Goal: Task Accomplishment & Management: Use online tool/utility

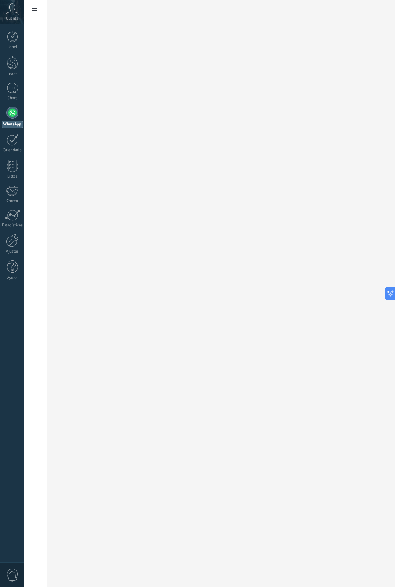
click at [34, 8] on icon at bounding box center [34, 8] width 5 height 5
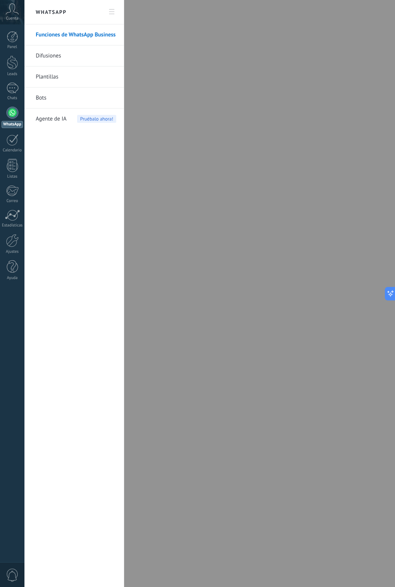
click at [150, 262] on div at bounding box center [197, 293] width 395 height 587
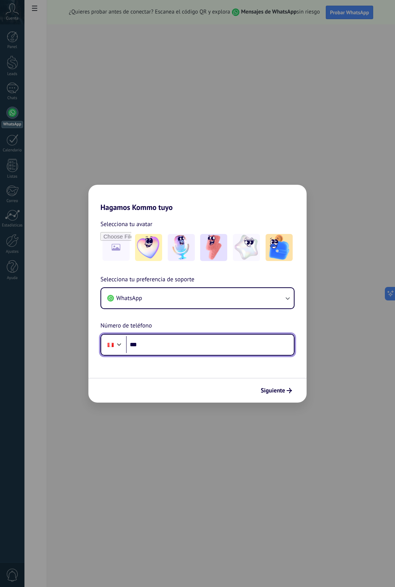
click at [174, 346] on input "***" at bounding box center [210, 344] width 168 height 17
type input "**********"
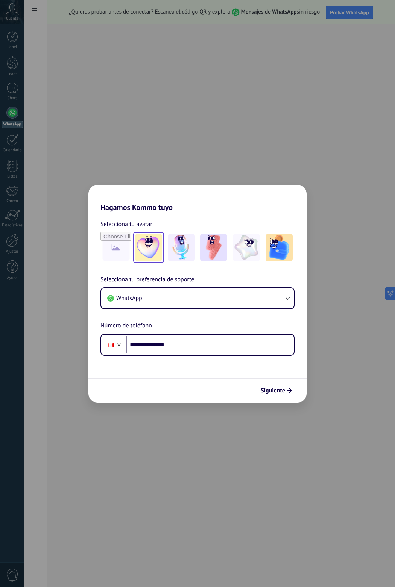
click at [158, 250] on img at bounding box center [148, 247] width 27 height 27
click at [271, 388] on span "Siguiente" at bounding box center [272, 390] width 24 height 5
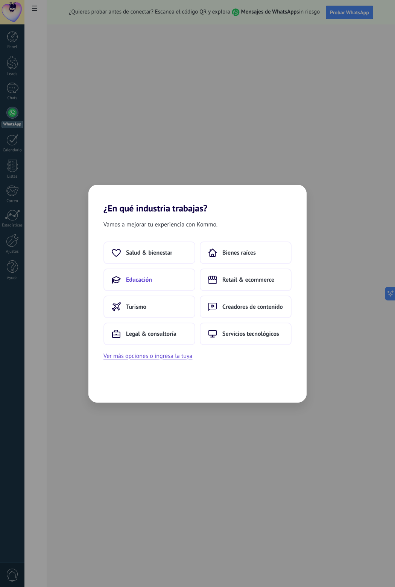
click at [152, 276] on button "Educación" at bounding box center [149, 280] width 92 height 23
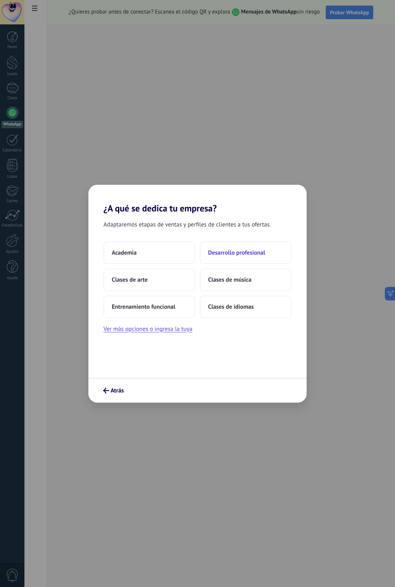
click at [228, 253] on span "Desarrollo profesional" at bounding box center [236, 253] width 57 height 8
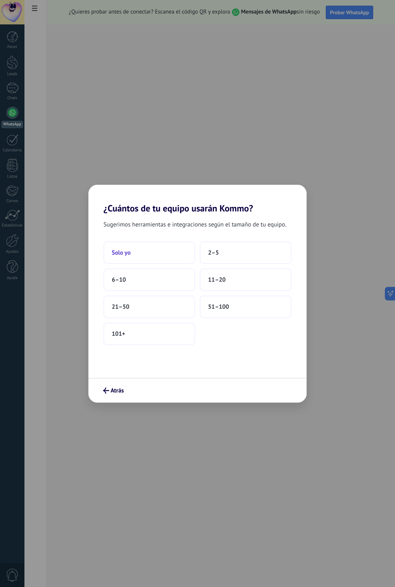
click at [177, 252] on button "Solo yo" at bounding box center [149, 253] width 92 height 23
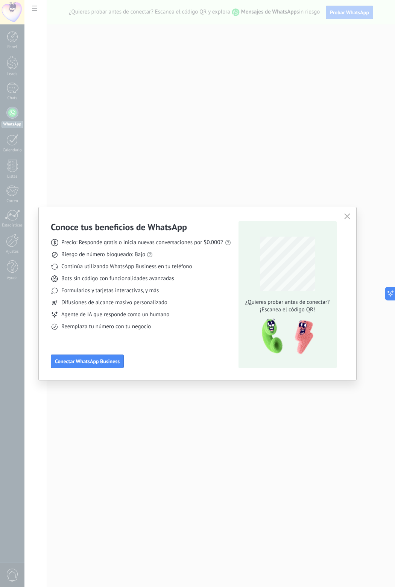
click at [11, 113] on div "Conoce tus beneficios de WhatsApp Precio: Responde gratis o inicia nuevas conve…" at bounding box center [197, 293] width 395 height 587
click at [349, 216] on icon "button" at bounding box center [347, 216] width 6 height 6
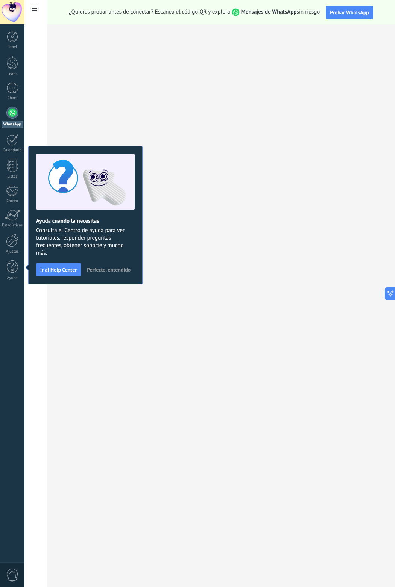
click at [35, 306] on div at bounding box center [35, 293] width 23 height 587
click at [95, 269] on span "Perfecto, entendido" at bounding box center [109, 269] width 44 height 5
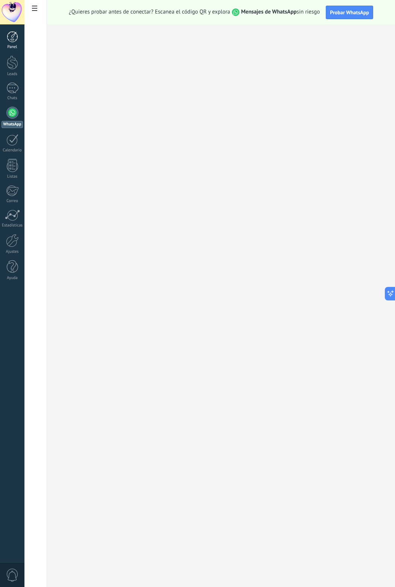
click at [11, 37] on div at bounding box center [12, 36] width 11 height 11
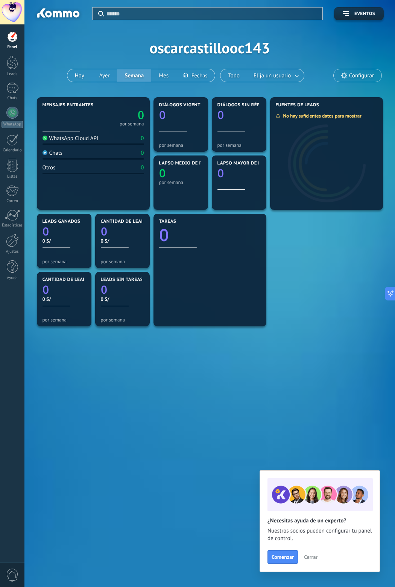
click at [165, 403] on div "Aplicar Eventos oscarcastillooc143 Hoy Ayer Semana Mes Todo Elija un usuario Co…" at bounding box center [209, 205] width 370 height 410
click at [317, 556] on span "Cerrar" at bounding box center [311, 557] width 14 height 5
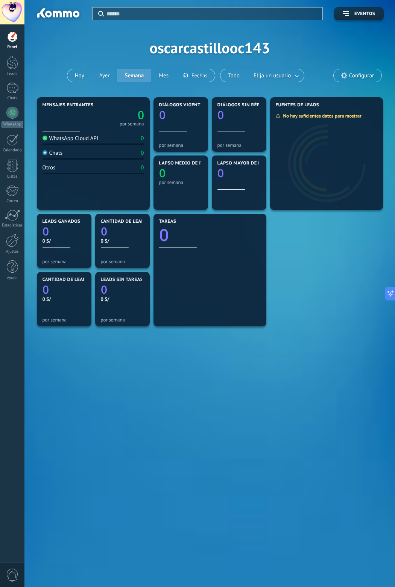
click at [170, 449] on div "Aplicar Eventos oscarcastillooc143 Hoy Ayer Semana Mes Todo Elija un usuario Co…" at bounding box center [209, 293] width 370 height 587
click at [8, 60] on div at bounding box center [12, 63] width 11 height 14
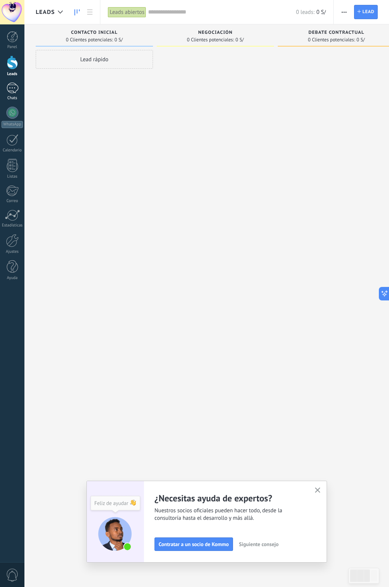
click at [7, 95] on link "Chats" at bounding box center [12, 92] width 24 height 18
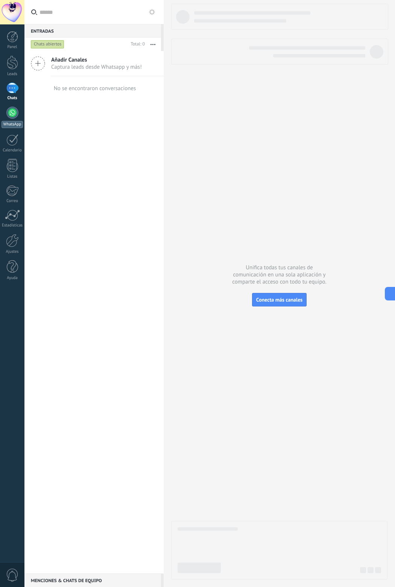
click at [9, 119] on link "WhatsApp" at bounding box center [12, 117] width 24 height 21
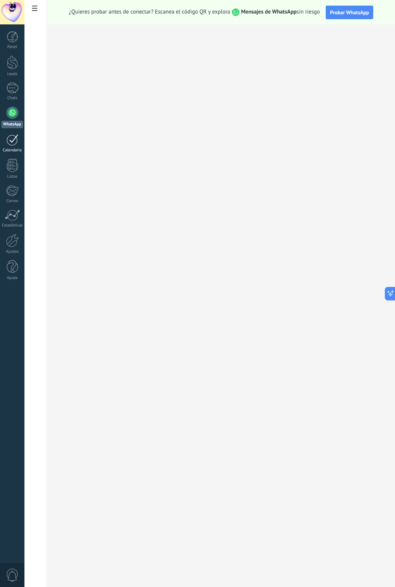
click at [10, 141] on div at bounding box center [12, 140] width 12 height 12
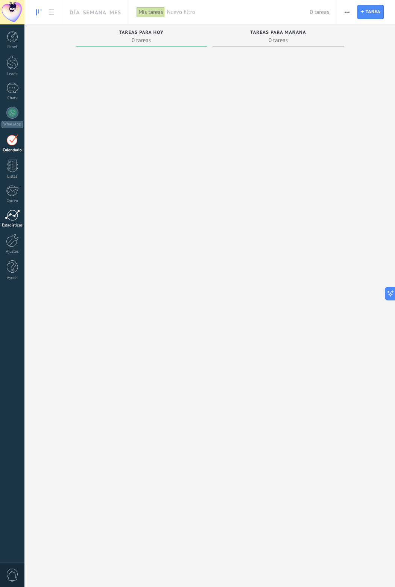
click at [9, 219] on div at bounding box center [12, 215] width 15 height 11
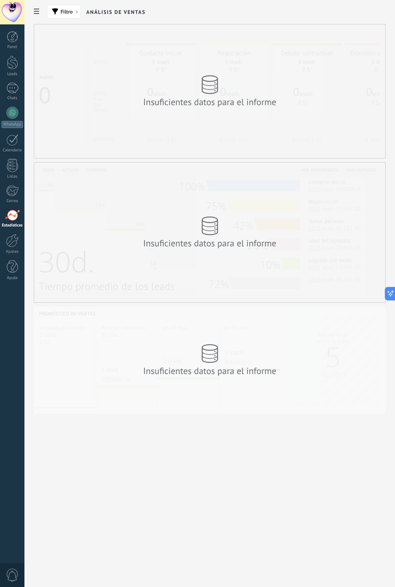
click at [8, 222] on link "Estadísticas" at bounding box center [12, 219] width 24 height 18
click at [14, 241] on div at bounding box center [12, 240] width 13 height 13
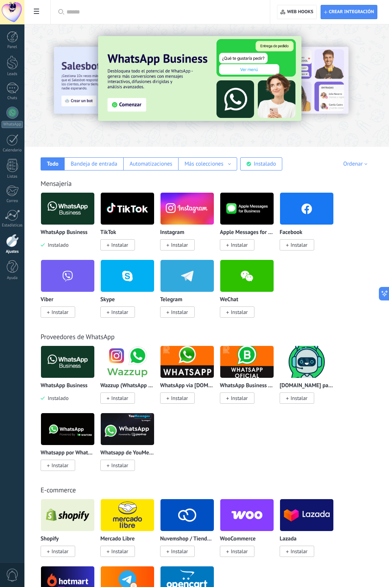
click at [304, 245] on span "Instalar" at bounding box center [298, 245] width 17 height 7
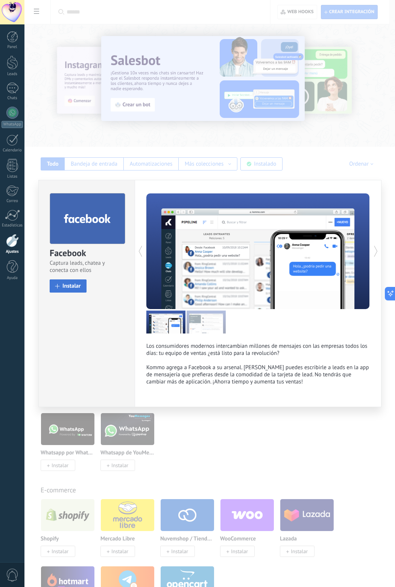
click at [69, 286] on span "Instalar" at bounding box center [71, 286] width 18 height 6
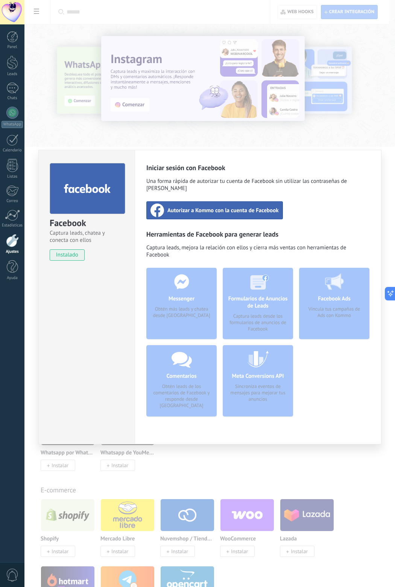
click at [214, 207] on span "Autorizar a Kommo con la cuenta de Facebook" at bounding box center [222, 211] width 111 height 8
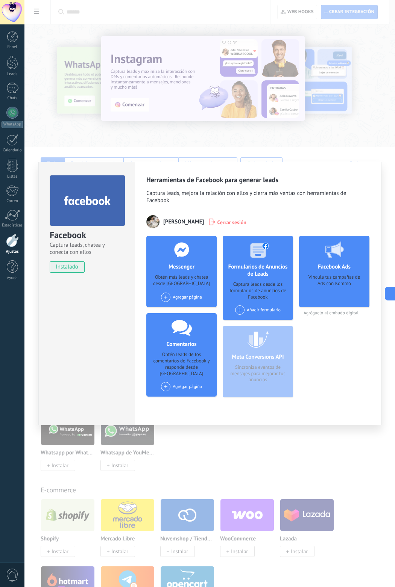
click at [169, 296] on span at bounding box center [165, 297] width 9 height 9
click at [176, 307] on div "Mec in Home" at bounding box center [185, 311] width 50 height 17
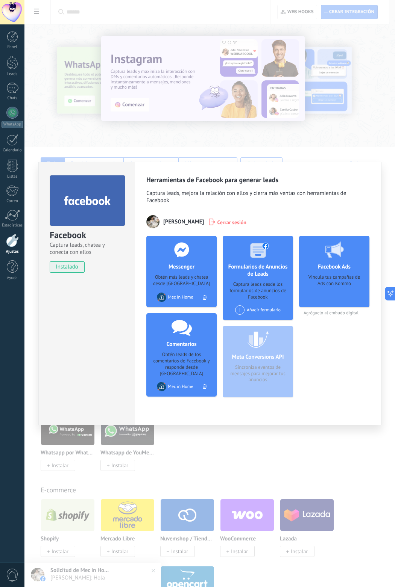
click at [44, 142] on div "Facebook Captura leads, chatea y conecta con ellos instalado Desinstalar Herram…" at bounding box center [209, 293] width 370 height 587
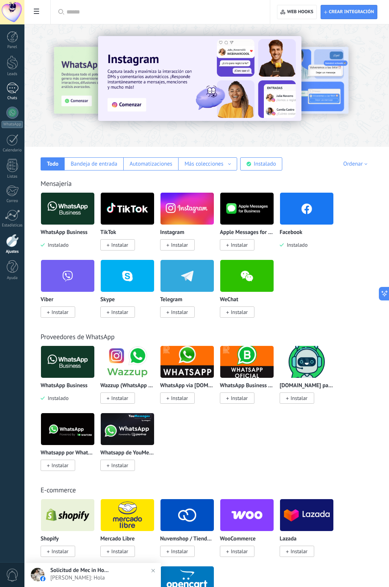
click at [14, 95] on link "1 Chats" at bounding box center [12, 92] width 24 height 18
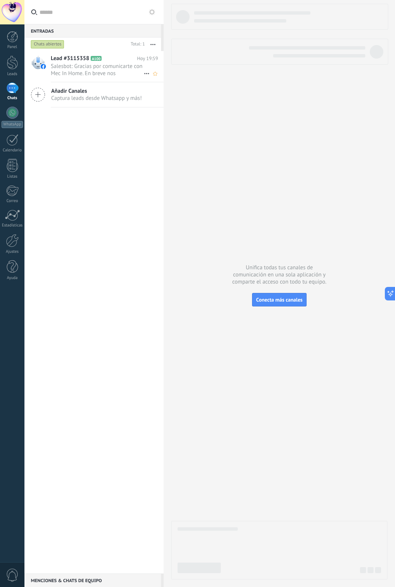
click at [82, 68] on span "Salesbot: Gracias por comunicarte con Mec In Home. En breve nos comunicaremos c…" at bounding box center [97, 70] width 93 height 14
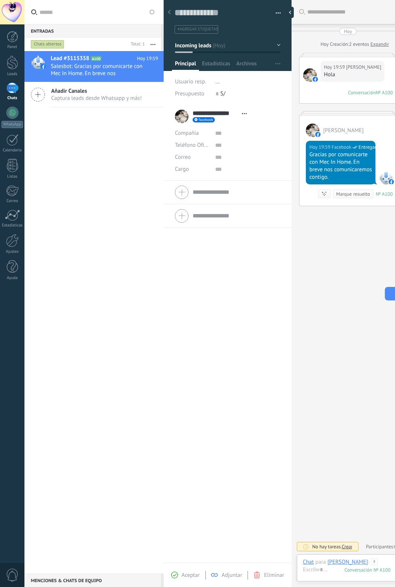
drag, startPoint x: 290, startPoint y: 314, endPoint x: 237, endPoint y: 308, distance: 54.1
click at [237, 308] on div "Guardar y crear Imprimir Administrar etiquetas" at bounding box center [278, 293] width 231 height 587
click at [229, 287] on div "**********" at bounding box center [227, 334] width 128 height 458
click at [384, 181] on div at bounding box center [386, 178] width 14 height 14
click at [382, 183] on div at bounding box center [386, 178] width 14 height 14
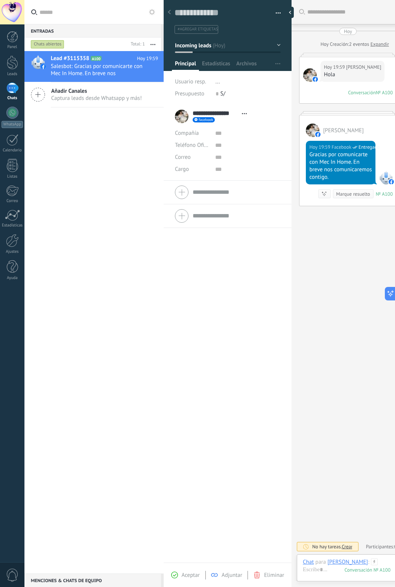
click at [358, 174] on div "Gracias por comunicarte con Mec In Home. En breve nos comunicaremos contigo." at bounding box center [340, 166] width 63 height 30
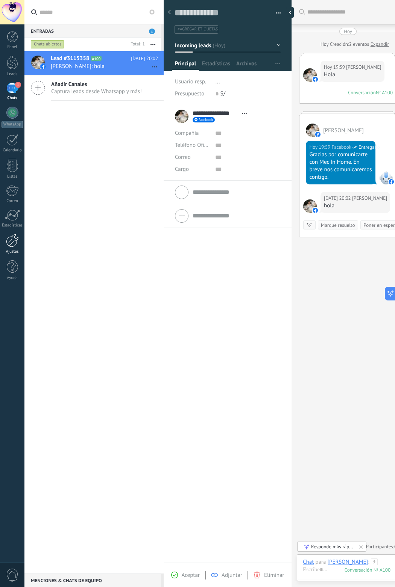
click at [15, 237] on div at bounding box center [12, 240] width 13 height 13
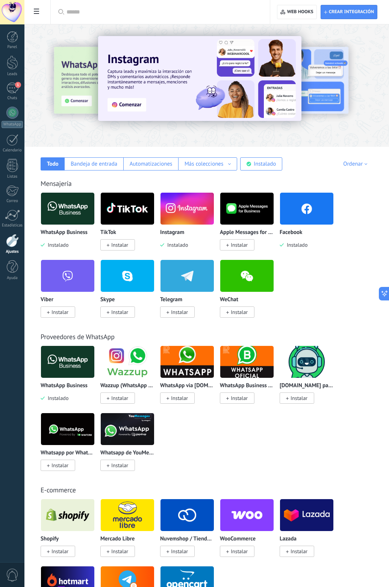
click at [10, 237] on div at bounding box center [12, 240] width 13 height 13
click at [10, 240] on div at bounding box center [12, 240] width 13 height 13
click at [36, 10] on icon at bounding box center [36, 11] width 5 height 5
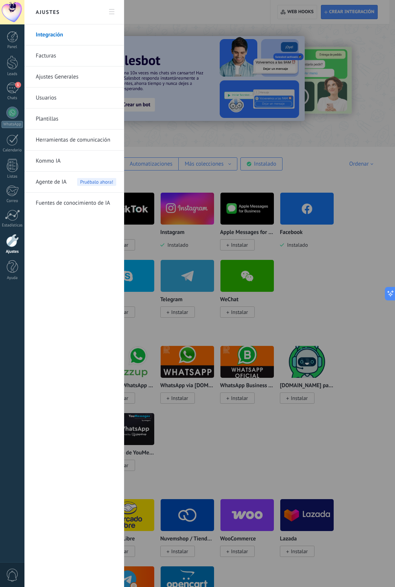
click at [56, 139] on link "Herramientas de comunicación" at bounding box center [76, 140] width 80 height 21
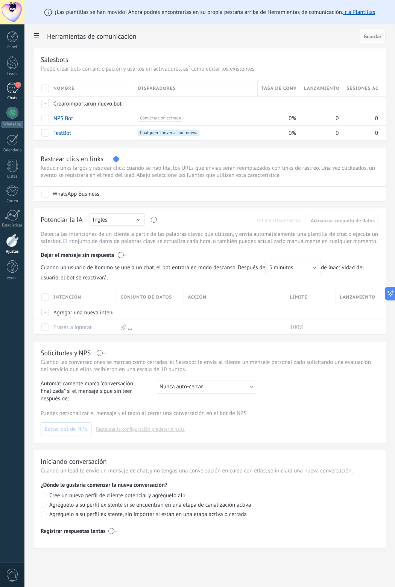
click at [12, 90] on div "1" at bounding box center [12, 88] width 12 height 11
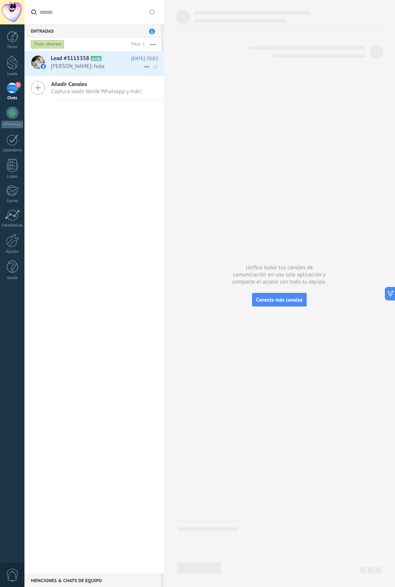
click at [128, 70] on div "Lead #3115358 A100 Hoy 20:02 Alejandro Naveda: hola" at bounding box center [107, 63] width 113 height 24
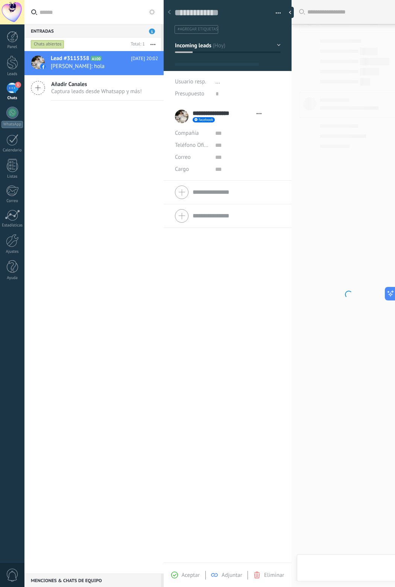
type textarea "**********"
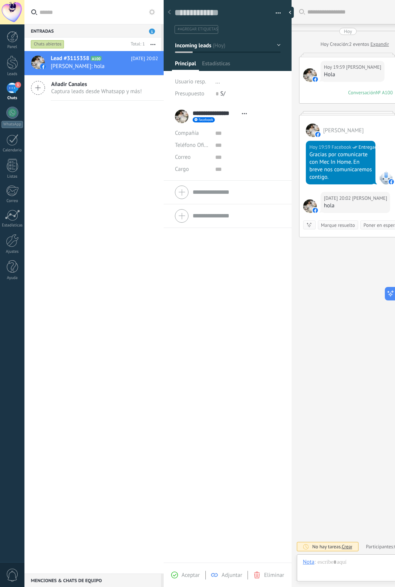
scroll to position [11, 0]
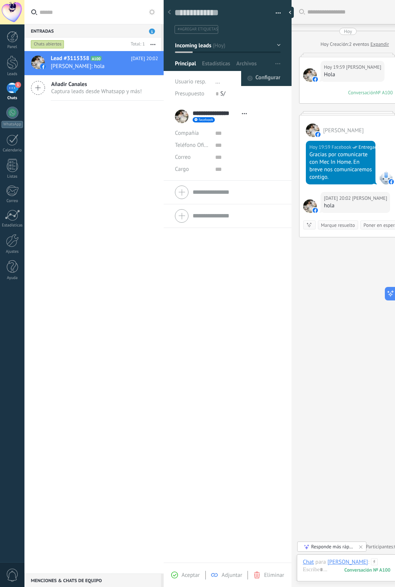
click at [271, 76] on span "Configurar" at bounding box center [267, 78] width 25 height 15
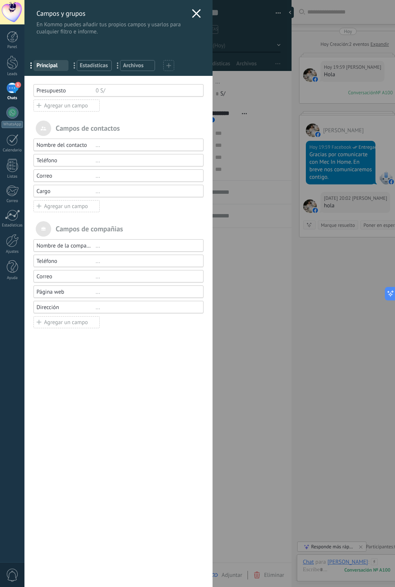
click at [166, 65] on icon at bounding box center [168, 65] width 5 height 5
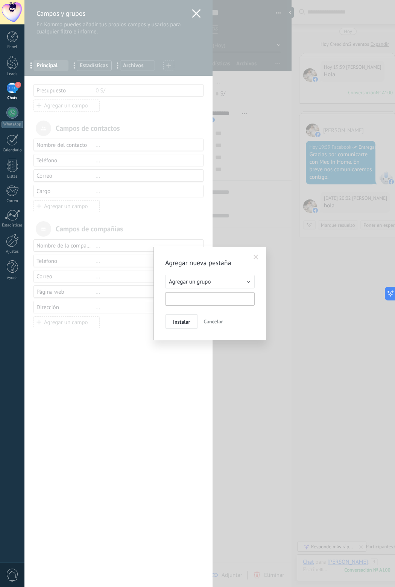
click at [199, 293] on input "text" at bounding box center [209, 299] width 89 height 14
type input "**********"
click at [181, 319] on button "Instalar" at bounding box center [181, 321] width 33 height 14
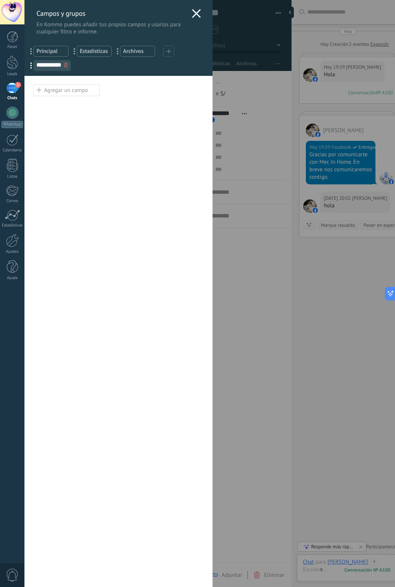
click at [50, 88] on div "Agregar un campo" at bounding box center [66, 90] width 66 height 12
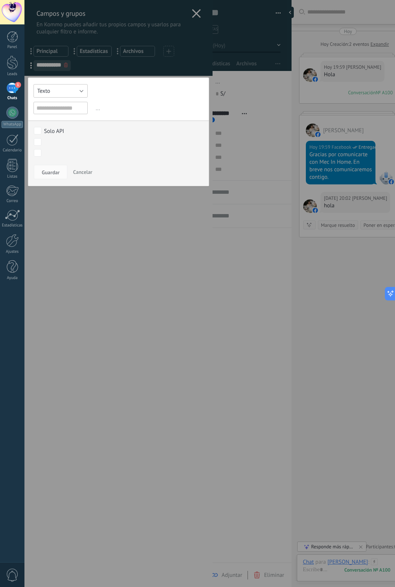
click at [68, 92] on button "Texto" at bounding box center [60, 91] width 54 height 14
click at [62, 116] on span "Interruptor" at bounding box center [60, 116] width 62 height 7
click at [57, 109] on input "text" at bounding box center [60, 108] width 54 height 12
type input "*"
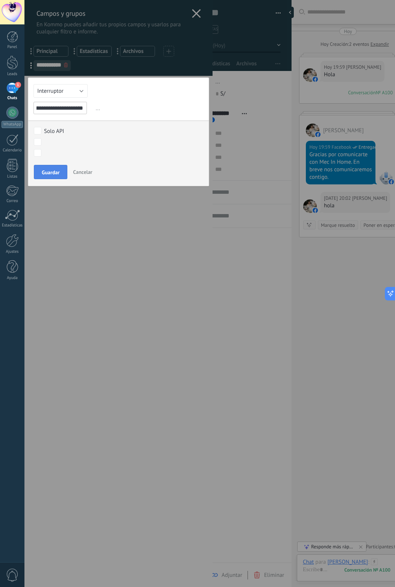
type input "**********"
click at [49, 171] on span "Guardar" at bounding box center [51, 172] width 18 height 5
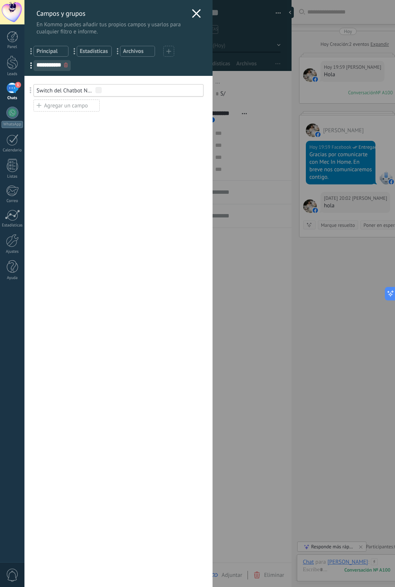
click at [57, 103] on div "Agregar un campo" at bounding box center [66, 106] width 66 height 12
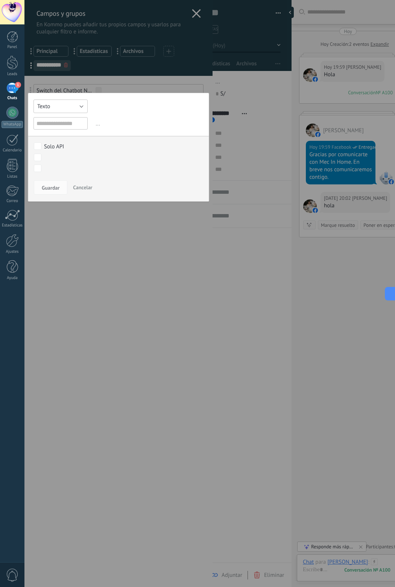
click at [65, 110] on button "Texto" at bounding box center [60, 107] width 54 height 14
click at [57, 137] on li "Texto Largo" at bounding box center [61, 133] width 64 height 13
click at [45, 126] on input "text" at bounding box center [60, 123] width 54 height 12
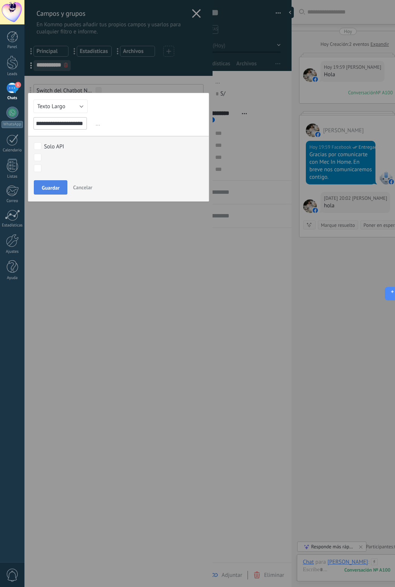
type input "**********"
click at [58, 185] on span "Guardar" at bounding box center [51, 187] width 18 height 5
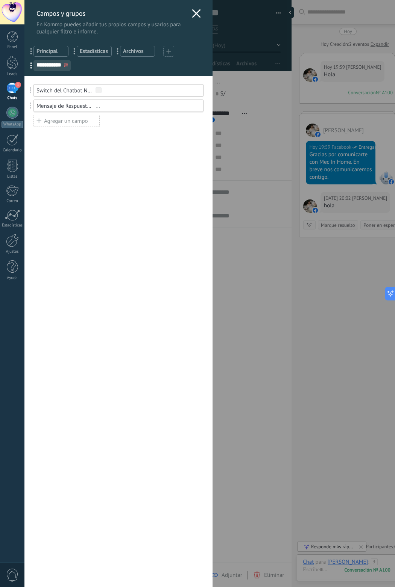
click at [192, 11] on use at bounding box center [196, 13] width 9 height 9
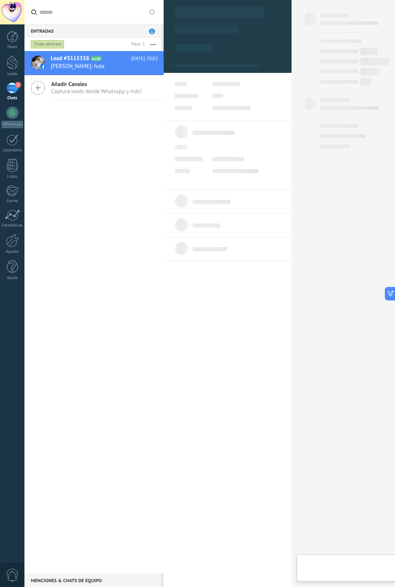
type textarea "**********"
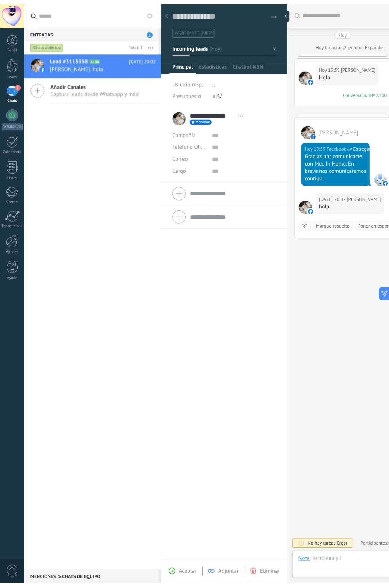
scroll to position [11, 0]
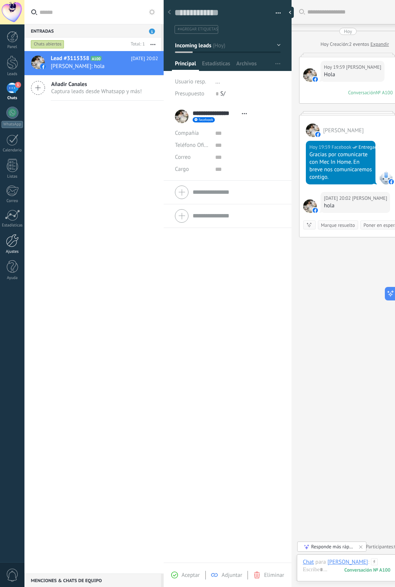
click at [12, 236] on div at bounding box center [12, 240] width 13 height 13
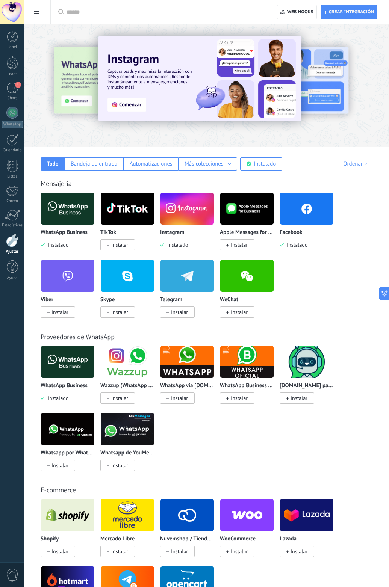
click at [41, 4] on div "Aplicar Aplicar Restablecer Crear integración Web hooks 0" at bounding box center [206, 12] width 364 height 24
click at [39, 11] on span at bounding box center [36, 12] width 13 height 15
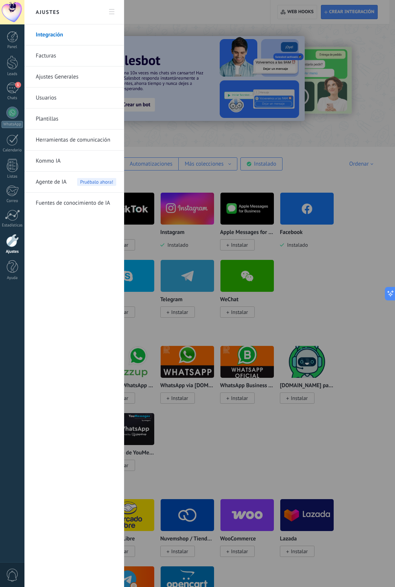
click at [50, 113] on link "Plantillas" at bounding box center [76, 119] width 80 height 21
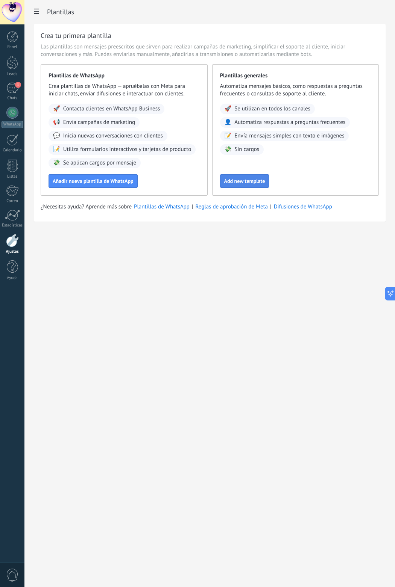
click at [248, 181] on span "Add new template" at bounding box center [244, 180] width 41 height 5
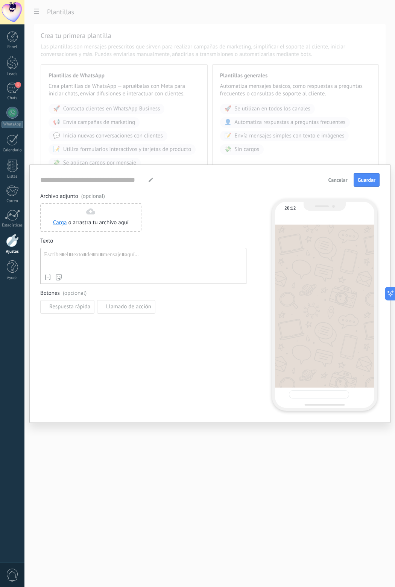
type input "**********"
click at [59, 260] on div at bounding box center [143, 260] width 198 height 19
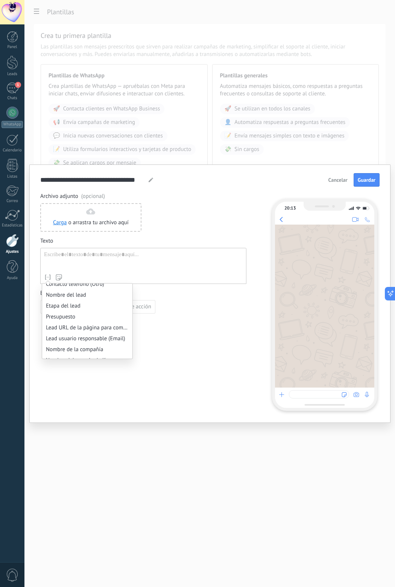
scroll to position [124, 0]
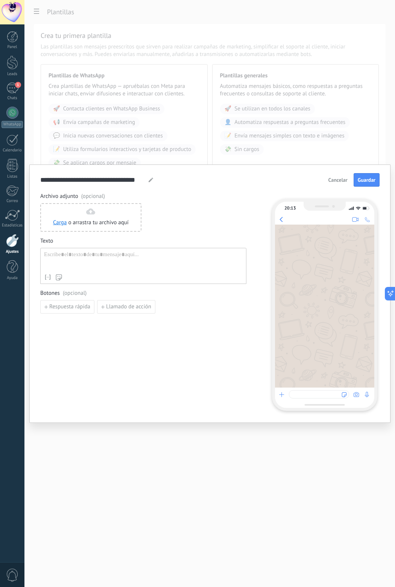
click at [337, 180] on span "Cancelar" at bounding box center [337, 179] width 19 height 5
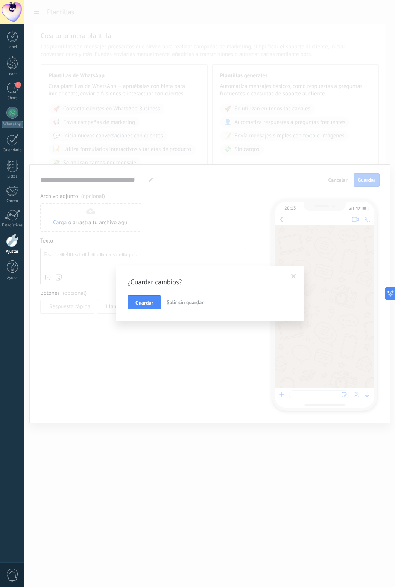
click at [179, 304] on span "Salir sin guardar" at bounding box center [184, 302] width 37 height 7
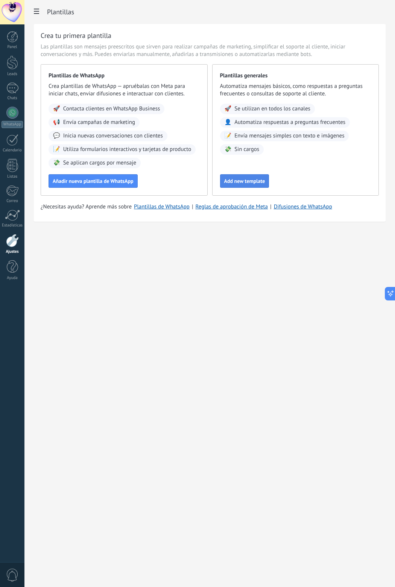
click at [250, 185] on button "Add new template" at bounding box center [244, 181] width 49 height 14
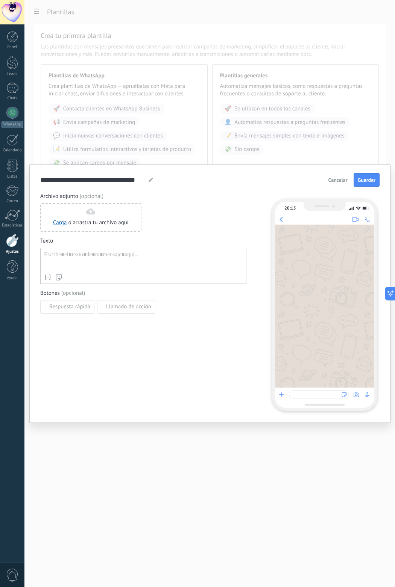
click at [51, 281] on div "Nombre del contacto Nombre Apellido Contacto ID Contacto usuario responsable Co…" at bounding box center [143, 266] width 206 height 36
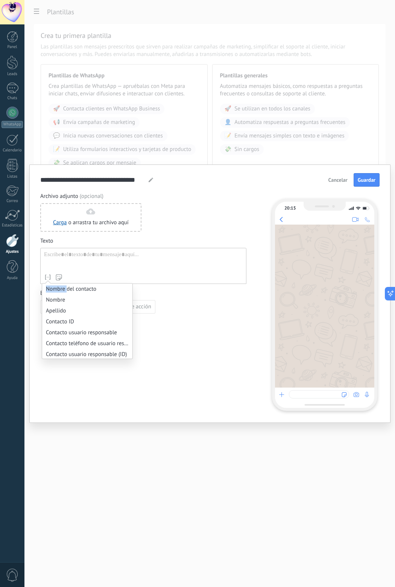
click at [51, 281] on icon at bounding box center [48, 278] width 8 height 8
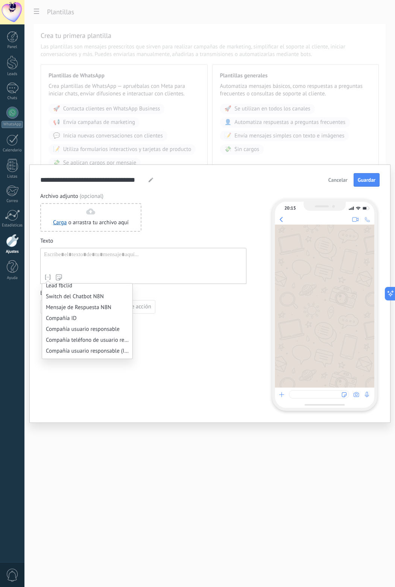
scroll to position [451, 0]
click at [76, 307] on li "Mensaje de Respuesta N8N" at bounding box center [87, 306] width 90 height 11
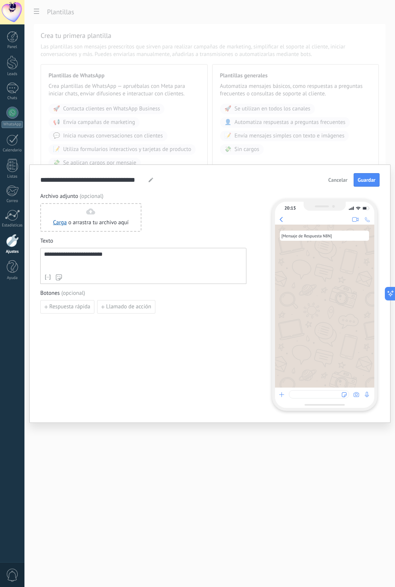
click at [165, 335] on div "**********" at bounding box center [143, 302] width 206 height 218
click at [76, 182] on input "**********" at bounding box center [93, 179] width 106 height 9
type input "**********"
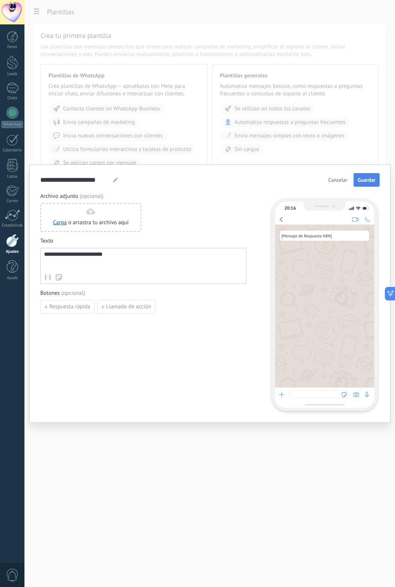
click at [373, 182] on span "Guardar" at bounding box center [366, 179] width 18 height 5
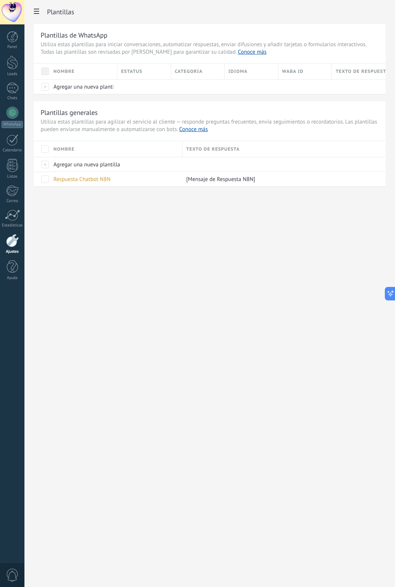
click at [34, 17] on span at bounding box center [36, 12] width 13 height 15
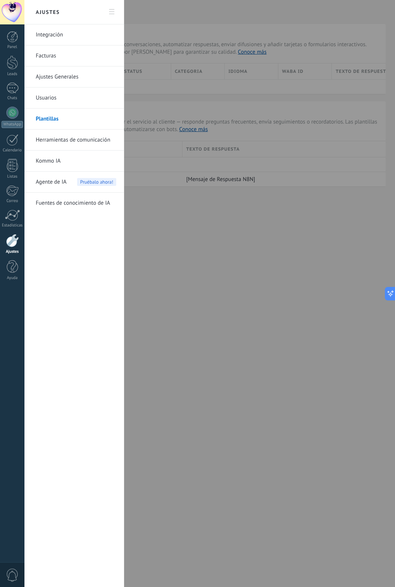
click at [65, 140] on link "Herramientas de comunicación" at bounding box center [76, 140] width 80 height 21
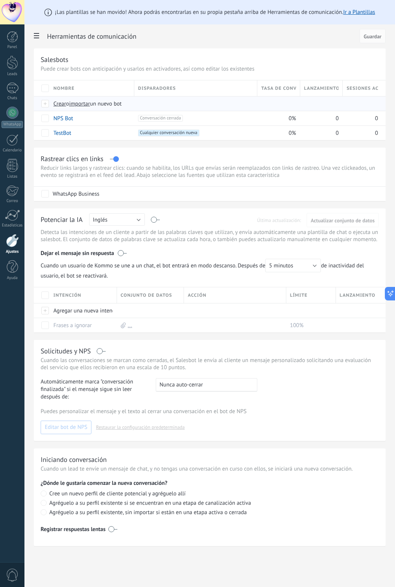
click at [59, 106] on span "Crear" at bounding box center [59, 103] width 13 height 7
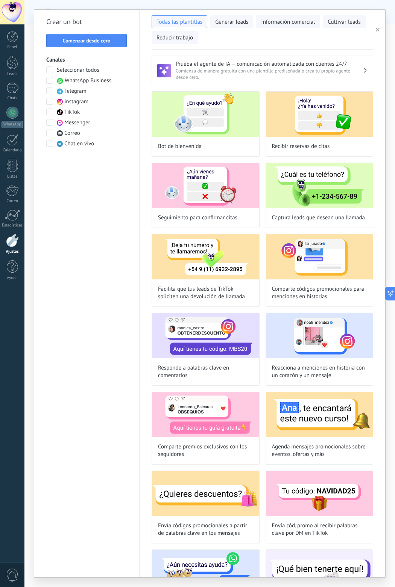
click at [48, 72] on span at bounding box center [49, 70] width 7 height 7
click at [95, 39] on span "Comenzar desde cero" at bounding box center [87, 40] width 48 height 5
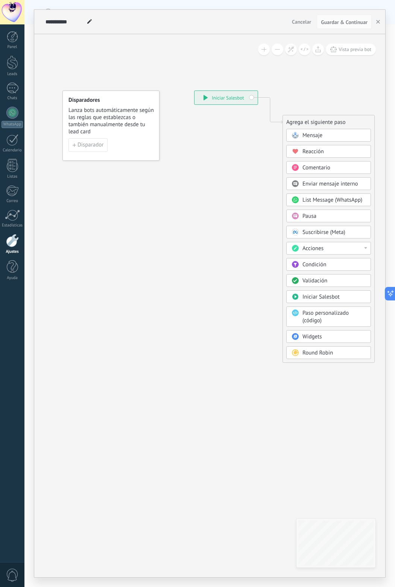
click at [323, 132] on div "Mensaje" at bounding box center [328, 135] width 85 height 13
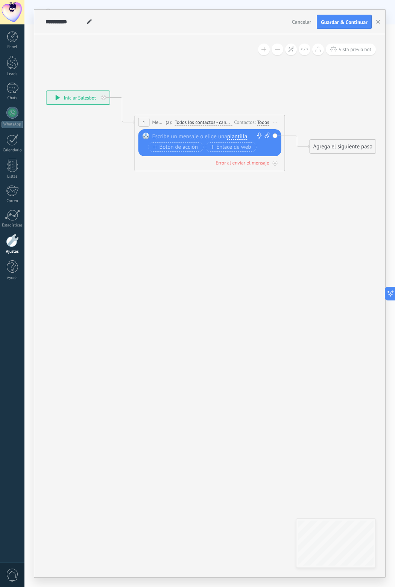
click at [241, 135] on span "plantilla" at bounding box center [237, 137] width 20 height 6
click at [245, 150] on span "Respuesta Chatbot N8N" at bounding box center [264, 150] width 91 height 8
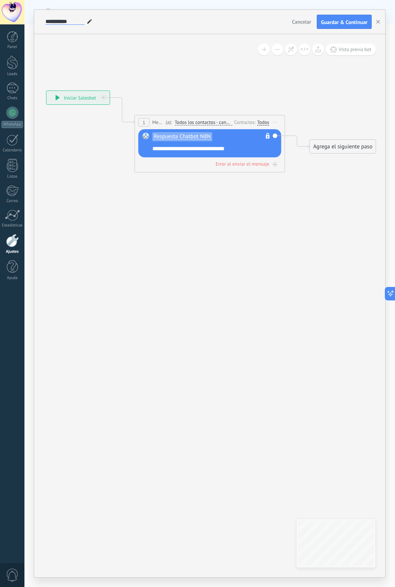
click at [63, 19] on input "**********" at bounding box center [64, 22] width 39 height 6
type input "**********"
click at [187, 76] on icon at bounding box center [198, 126] width 680 height 446
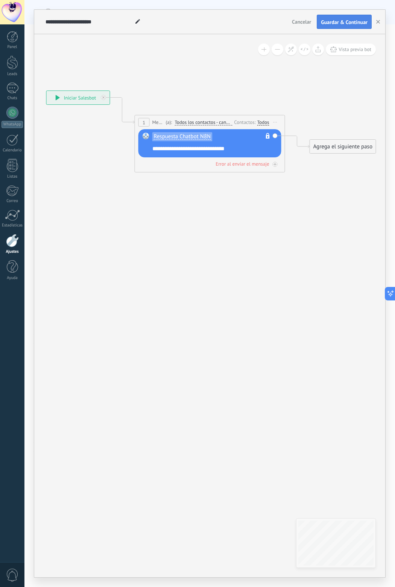
click at [335, 15] on button "Guardar & Continuar" at bounding box center [343, 22] width 55 height 14
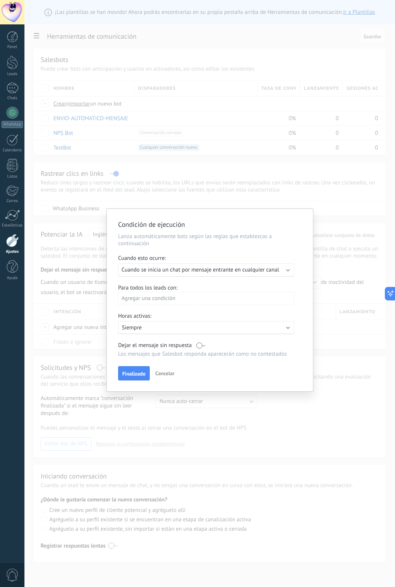
click at [174, 269] on span "Cuando se inicia un chat por mensaje entrante en cualquier canal" at bounding box center [199, 269] width 157 height 7
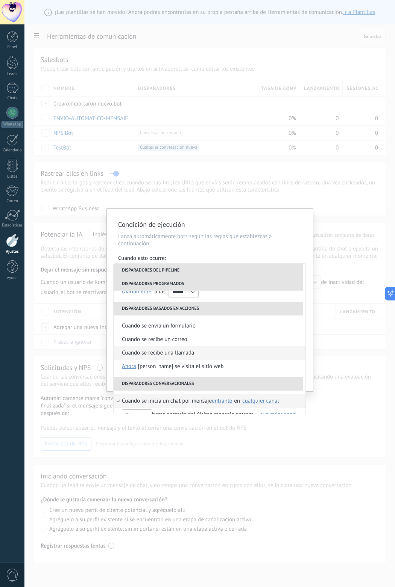
scroll to position [113, 0]
click at [187, 401] on span "Cuando se inicia un chat por mensaje" at bounding box center [167, 401] width 90 height 14
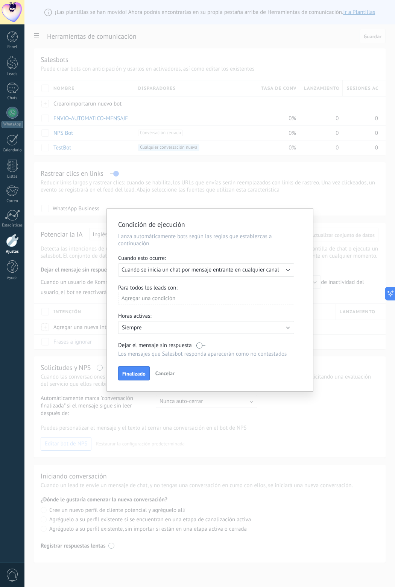
click at [161, 297] on div "Agregar una condición" at bounding box center [206, 298] width 176 height 13
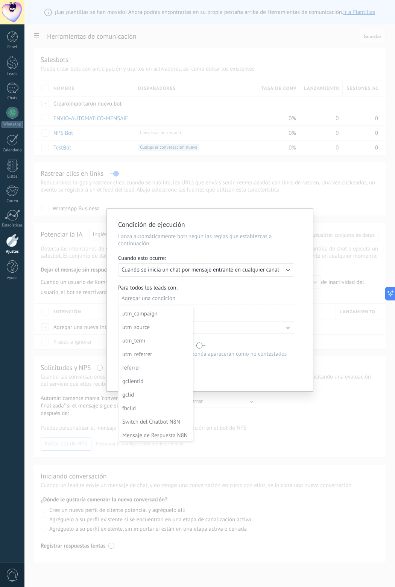
scroll to position [108, 0]
click at [230, 289] on div at bounding box center [210, 300] width 206 height 183
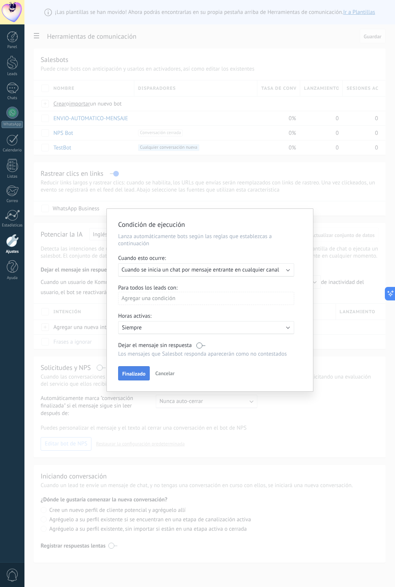
click at [140, 372] on span "Finalizado" at bounding box center [133, 373] width 23 height 5
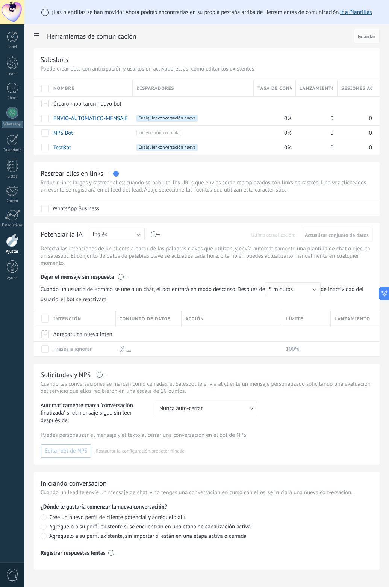
click at [39, 30] on span at bounding box center [36, 36] width 13 height 15
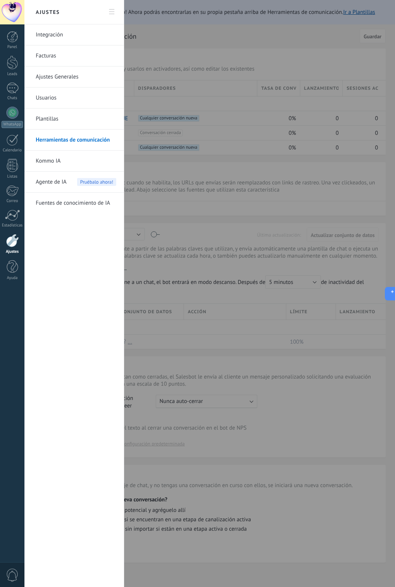
click at [63, 32] on link "Integración" at bounding box center [76, 34] width 80 height 21
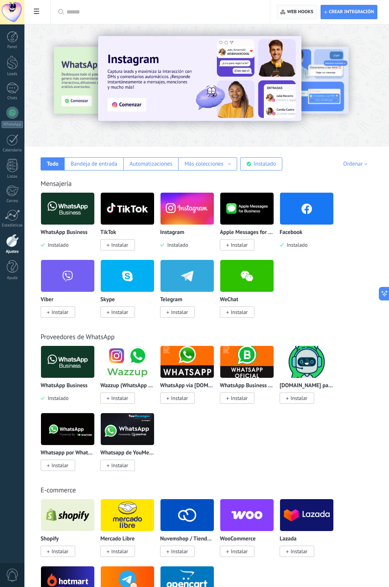
click at [297, 16] on span "Web hooks 0" at bounding box center [296, 12] width 33 height 14
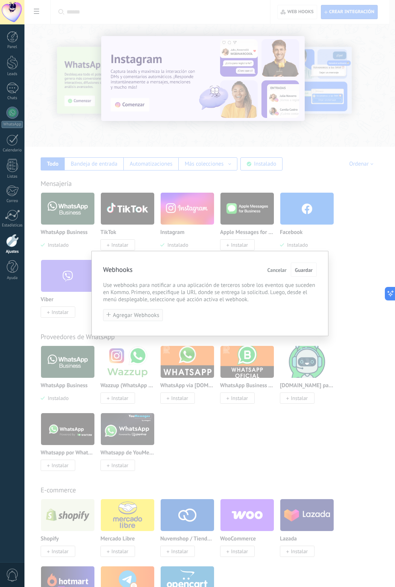
click at [129, 318] on span "Agregar Webhooks" at bounding box center [136, 316] width 47 height 6
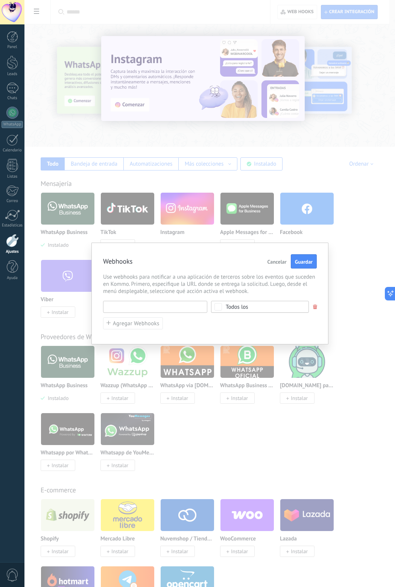
click at [141, 307] on input "text" at bounding box center [155, 307] width 104 height 12
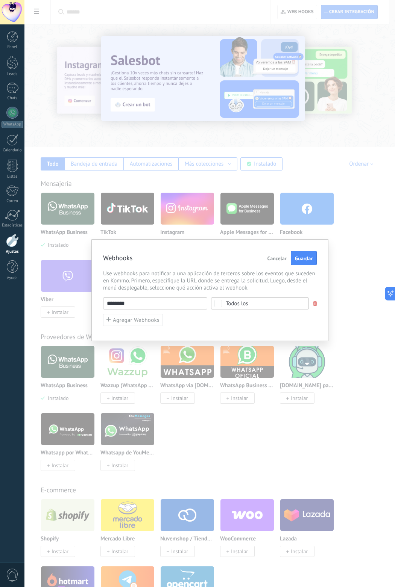
click at [127, 303] on input "********" at bounding box center [155, 304] width 104 height 12
paste input "**********"
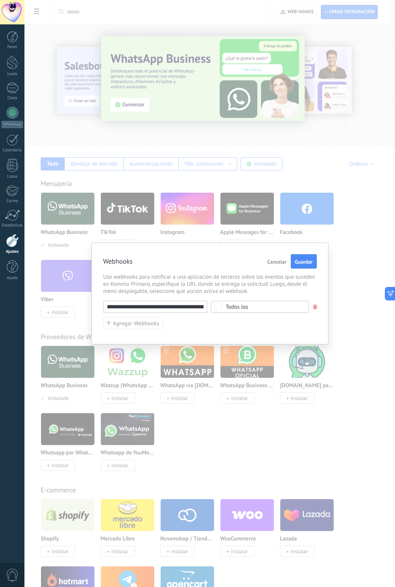
type input "**********"
click at [243, 306] on div "Todos los" at bounding box center [236, 307] width 23 height 6
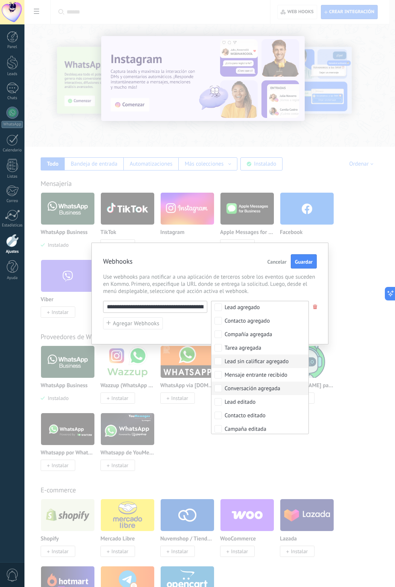
scroll to position [13, 0]
click at [263, 376] on div "Mensaje entrante recibido" at bounding box center [255, 377] width 63 height 8
click at [191, 331] on div "**********" at bounding box center [209, 294] width 237 height 102
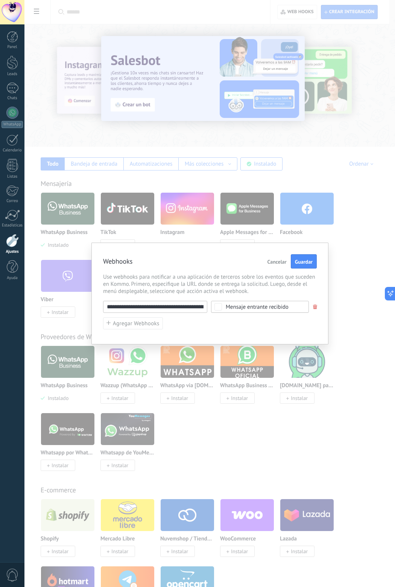
click at [242, 310] on div "Mensaje entrante recibido" at bounding box center [260, 307] width 98 height 12
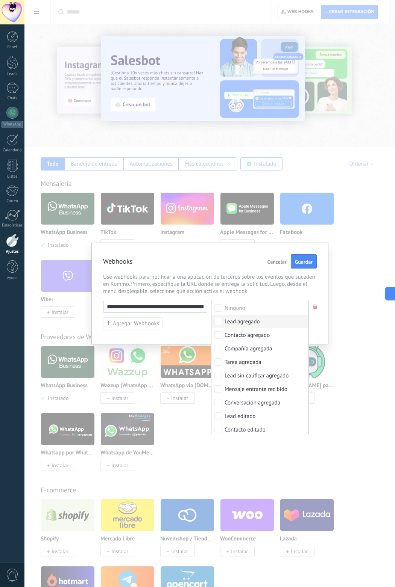
click at [202, 329] on div "**********" at bounding box center [209, 315] width 213 height 29
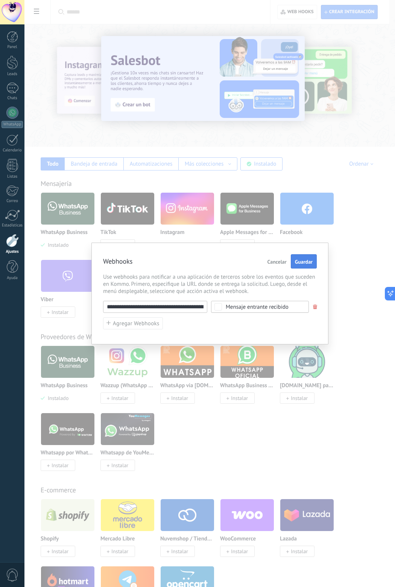
click at [313, 266] on button "Guardar" at bounding box center [303, 261] width 26 height 14
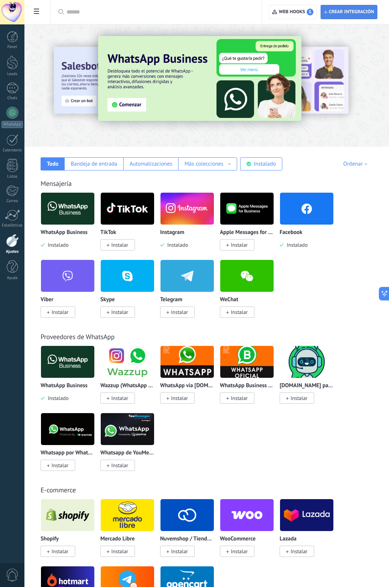
click at [348, 13] on span "Crear integración" at bounding box center [351, 12] width 45 height 6
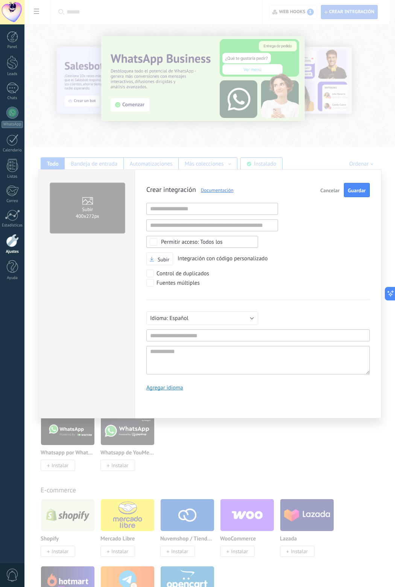
scroll to position [7, 0]
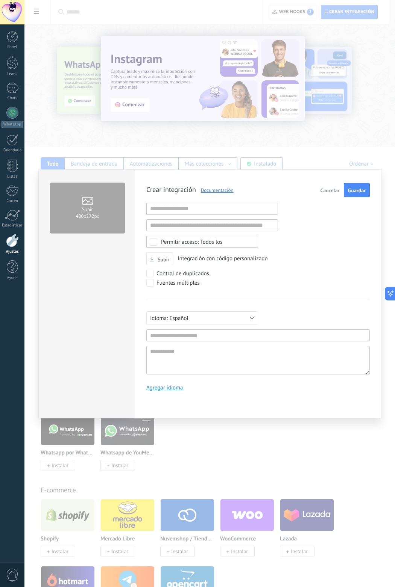
click at [48, 144] on div "Subir 400х272px Crear integración Documentación Cancelar Guardar URL inválida U…" at bounding box center [209, 293] width 370 height 587
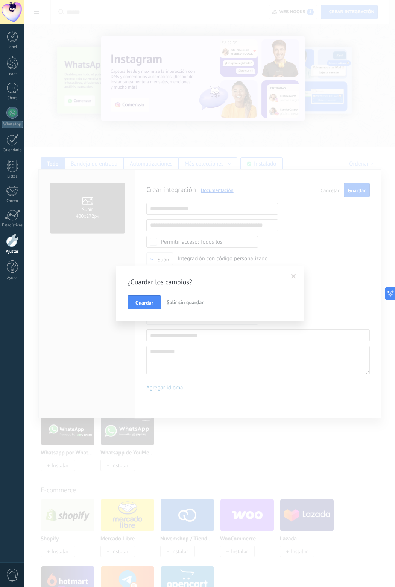
click at [194, 304] on span "Salir sin guardar" at bounding box center [184, 302] width 37 height 7
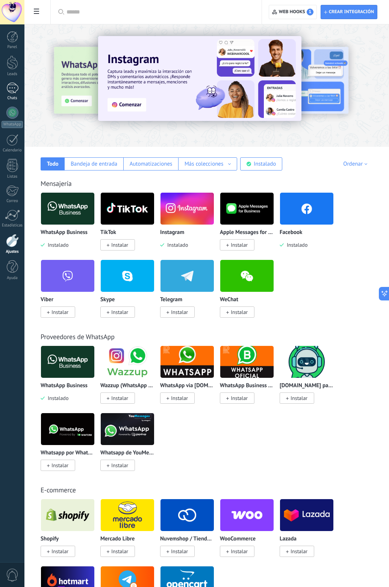
click at [13, 96] on div "Chats" at bounding box center [13, 98] width 22 height 5
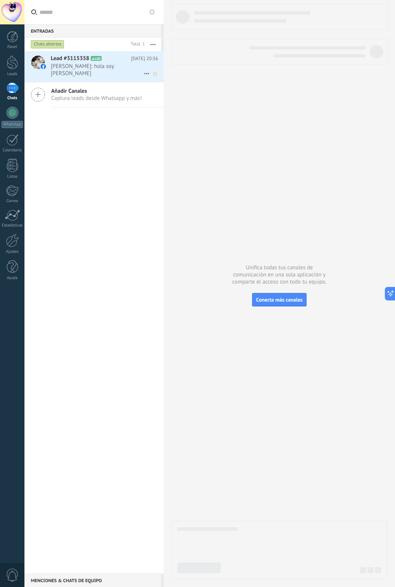
click at [109, 66] on span "[PERSON_NAME]: hola soy [PERSON_NAME]" at bounding box center [97, 70] width 93 height 14
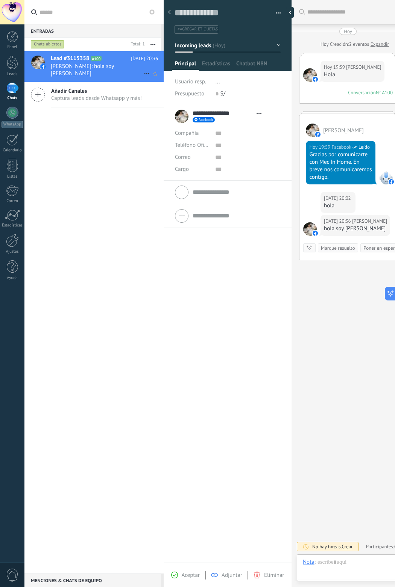
type textarea "**********"
click at [15, 243] on div at bounding box center [12, 240] width 13 height 13
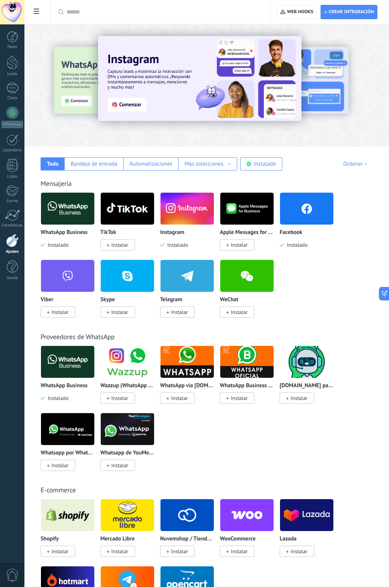
click at [35, 11] on use at bounding box center [36, 11] width 5 height 5
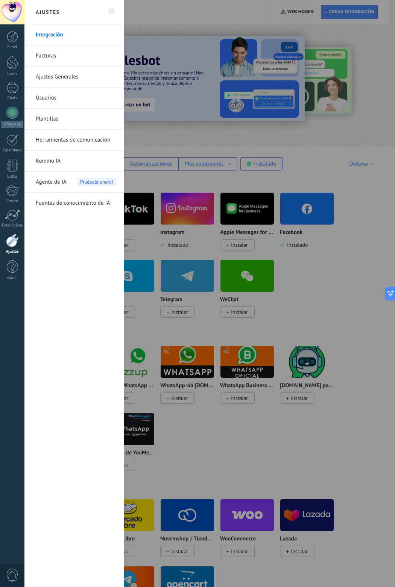
click at [86, 141] on link "Herramientas de comunicación" at bounding box center [76, 140] width 80 height 21
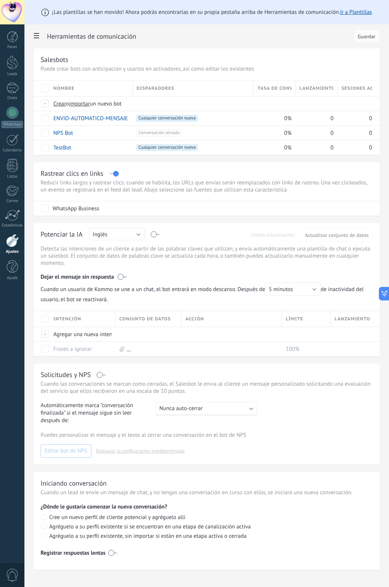
click at [12, 239] on div at bounding box center [12, 240] width 13 height 13
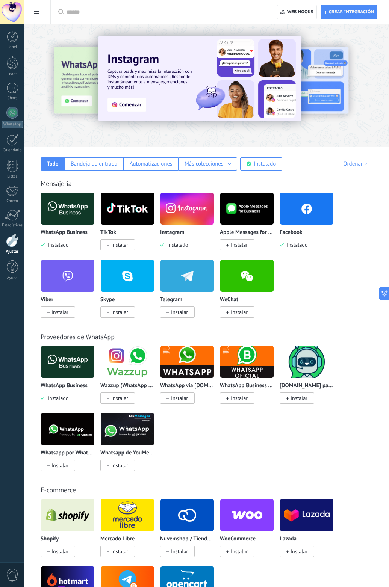
click at [36, 5] on span at bounding box center [36, 12] width 13 height 15
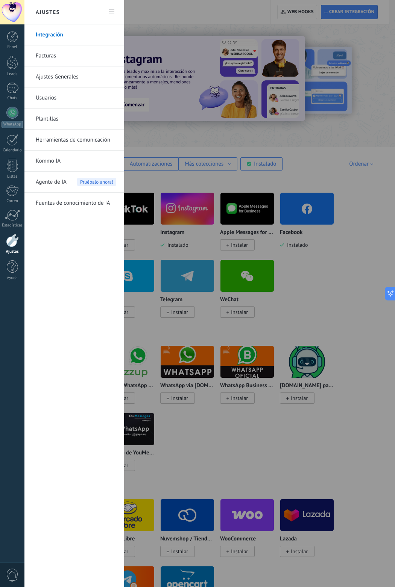
click at [187, 15] on div at bounding box center [197, 293] width 395 height 587
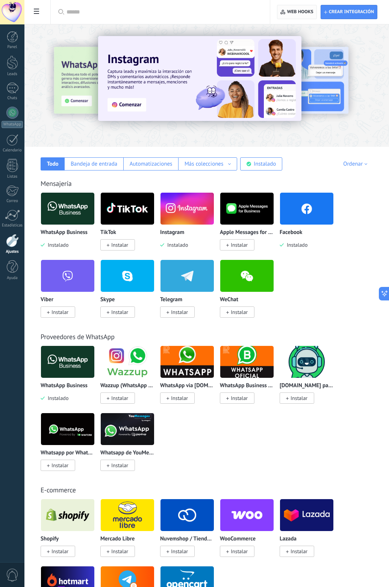
click at [286, 8] on span "Web hooks 0" at bounding box center [296, 12] width 33 height 14
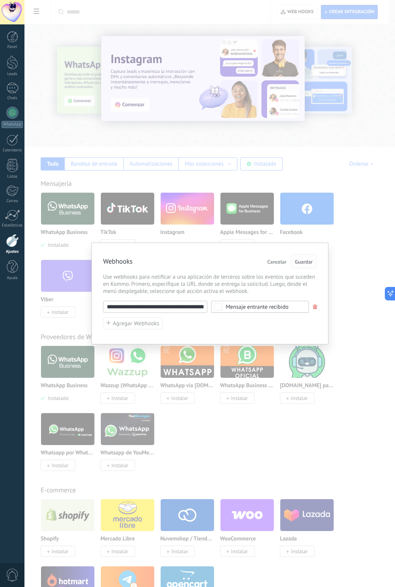
click at [303, 263] on span "Guardar" at bounding box center [304, 261] width 18 height 5
click at [301, 263] on span "Guardar" at bounding box center [304, 261] width 18 height 5
click at [187, 322] on div "**********" at bounding box center [209, 315] width 213 height 29
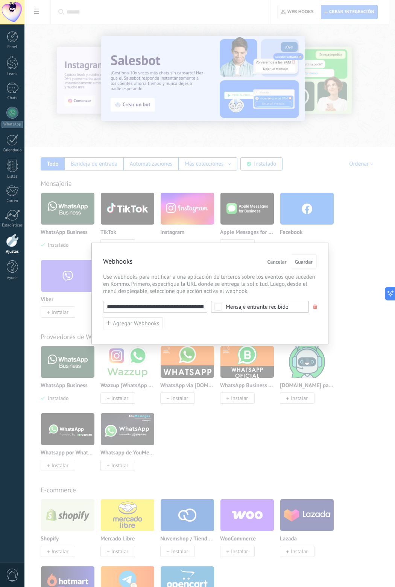
click at [271, 263] on span "Cancelar" at bounding box center [276, 261] width 19 height 5
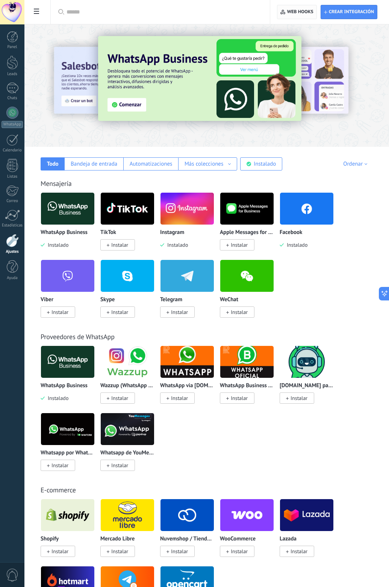
click at [292, 13] on span "Web hooks 0" at bounding box center [300, 12] width 26 height 6
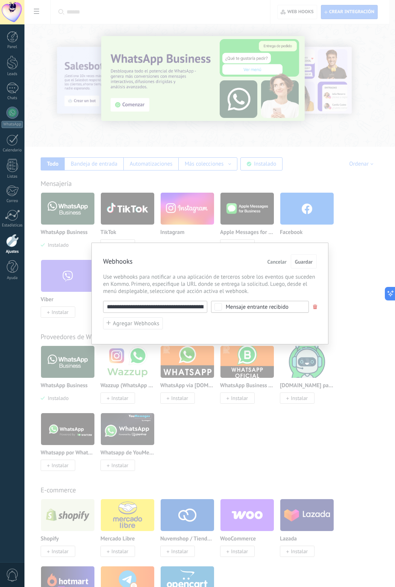
click at [190, 310] on input "**********" at bounding box center [155, 307] width 104 height 12
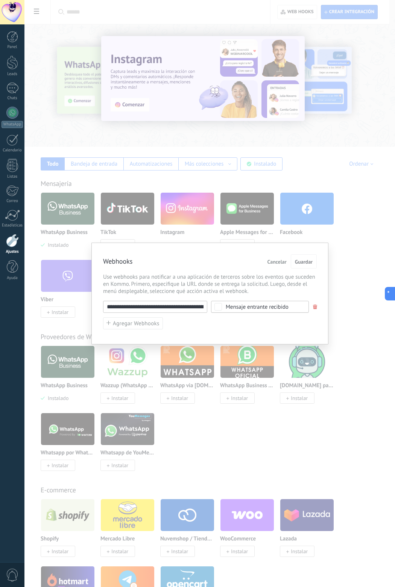
click at [147, 303] on input "**********" at bounding box center [155, 307] width 104 height 12
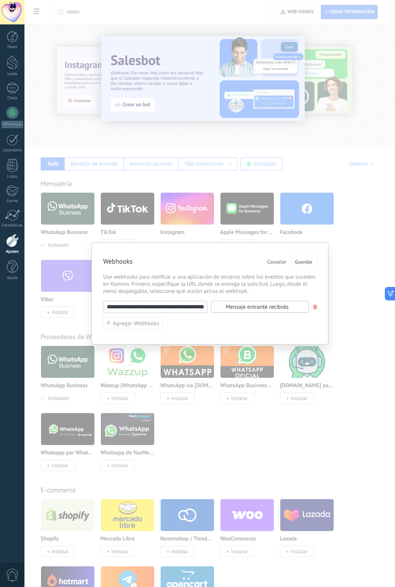
paste input "text"
type input "**********"
click at [258, 304] on div "Mensaje entrante recibido" at bounding box center [256, 307] width 63 height 6
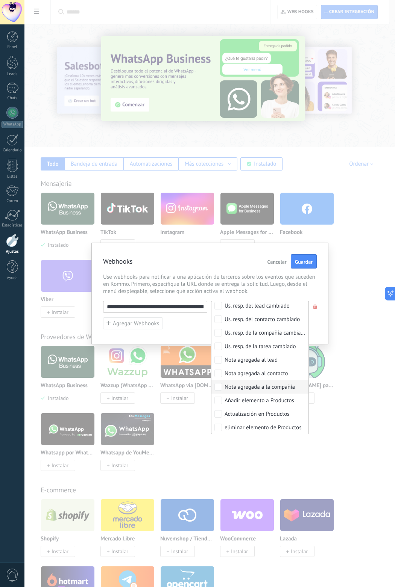
scroll to position [314, 0]
click at [186, 318] on div "**********" at bounding box center [209, 315] width 213 height 29
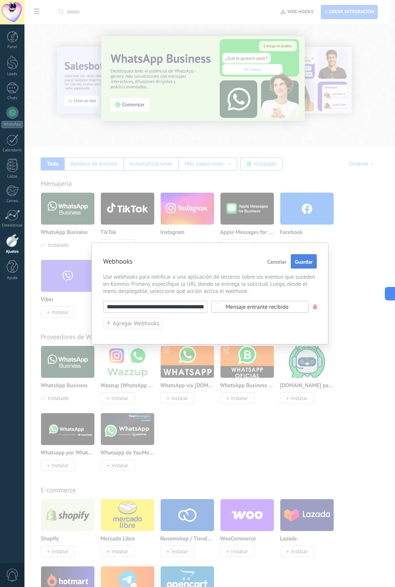
click at [298, 262] on span "Guardar" at bounding box center [304, 261] width 18 height 5
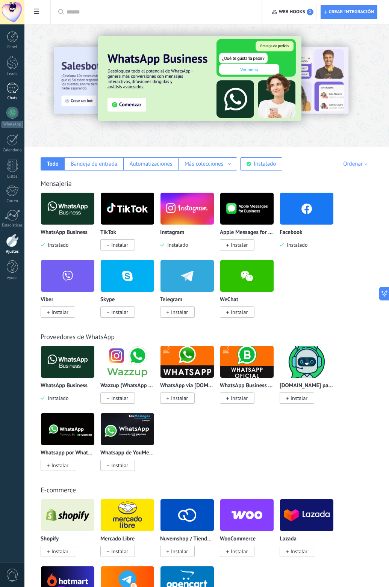
click at [13, 92] on div at bounding box center [12, 88] width 12 height 11
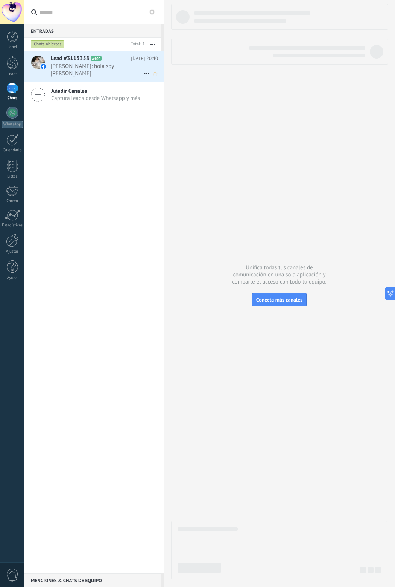
click at [89, 60] on span "Lead #3115358" at bounding box center [70, 59] width 38 height 8
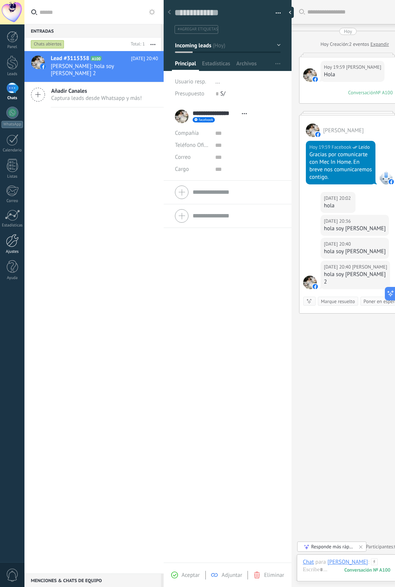
click at [19, 243] on link "Ajustes" at bounding box center [12, 244] width 24 height 20
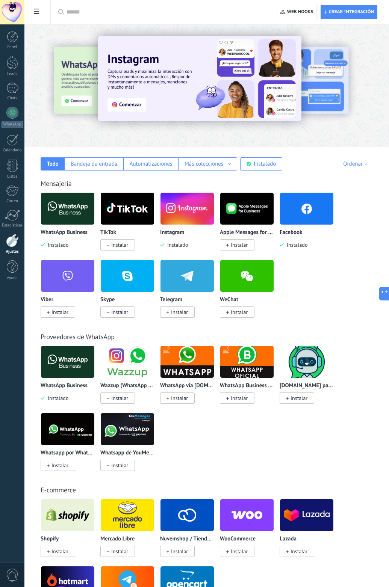
click at [35, 11] on use at bounding box center [36, 11] width 5 height 5
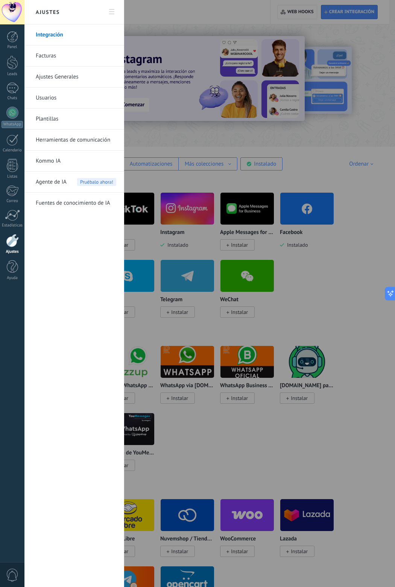
click at [161, 16] on div at bounding box center [197, 293] width 395 height 587
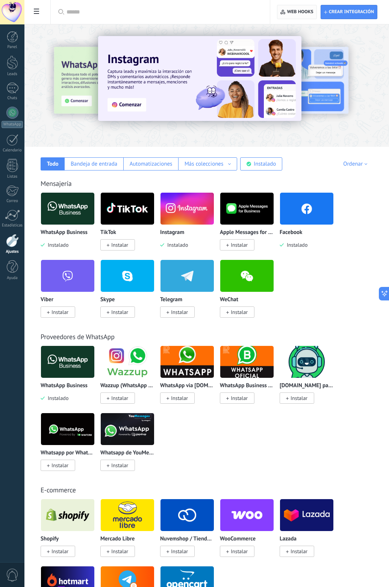
click at [314, 12] on button "Web hooks 0" at bounding box center [296, 12] width 39 height 14
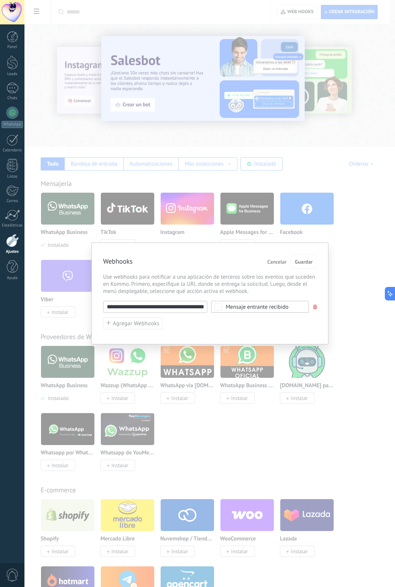
click at [334, 8] on div "**********" at bounding box center [209, 293] width 370 height 587
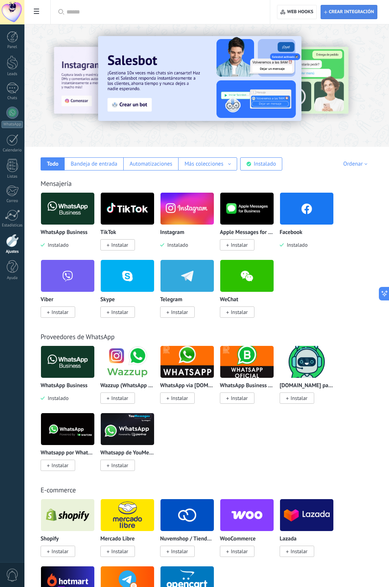
click at [335, 10] on span "Crear integración" at bounding box center [351, 12] width 45 height 6
type textarea "**********"
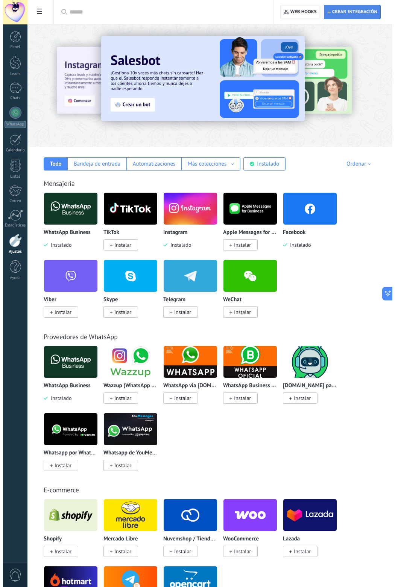
scroll to position [7, 0]
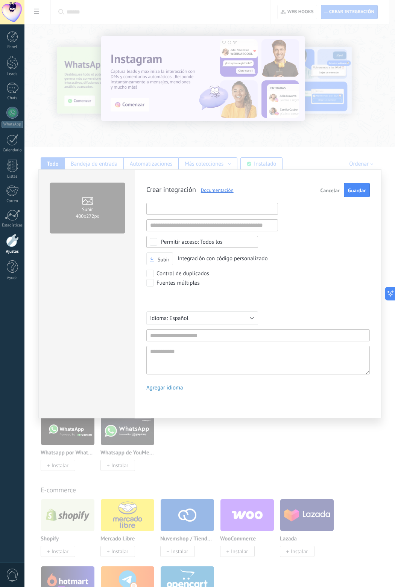
click at [194, 208] on input "text" at bounding box center [212, 209] width 132 height 12
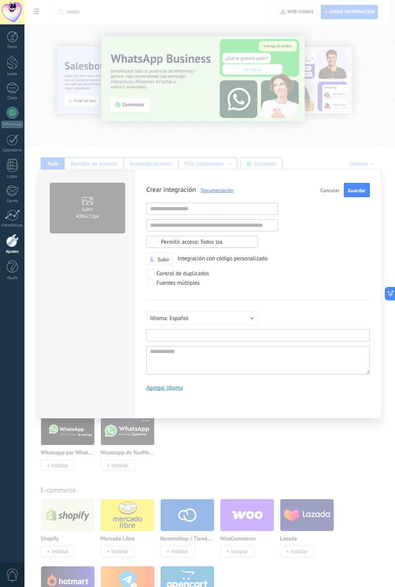
click at [173, 334] on input "text" at bounding box center [257, 336] width 223 height 12
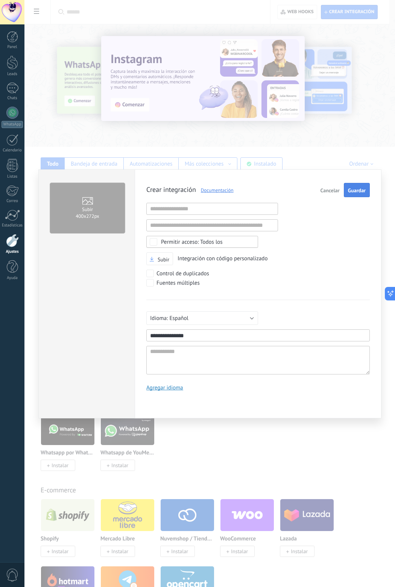
type input "**********"
click at [361, 192] on span "Guardar" at bounding box center [357, 190] width 18 height 5
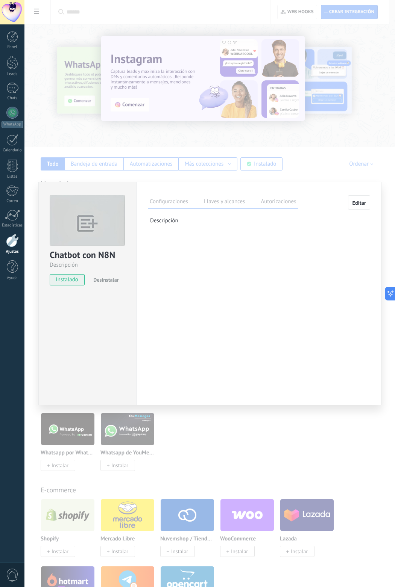
click at [226, 201] on label "Llaves y alcances" at bounding box center [224, 202] width 45 height 11
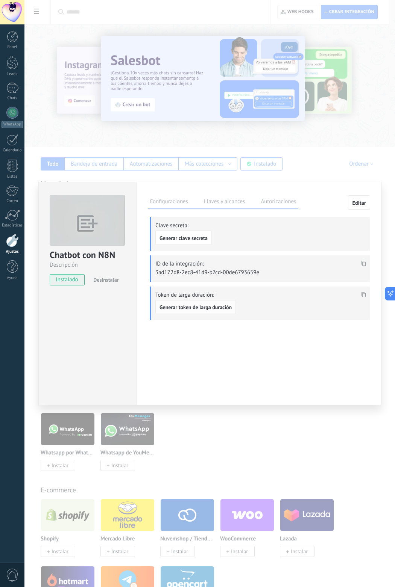
click at [188, 305] on span "Generar token de larga duración" at bounding box center [195, 307] width 72 height 5
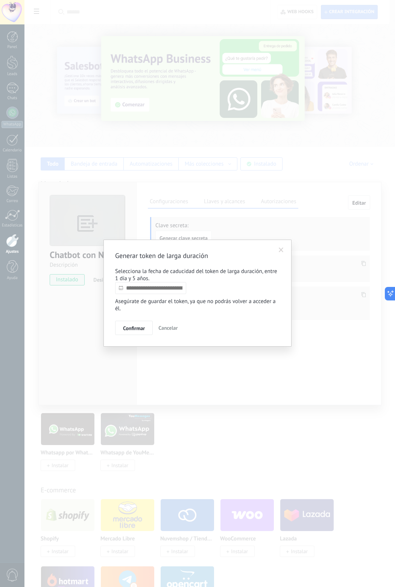
click at [124, 287] on div at bounding box center [121, 287] width 8 height 15
click at [195, 301] on link at bounding box center [195, 302] width 4 height 4
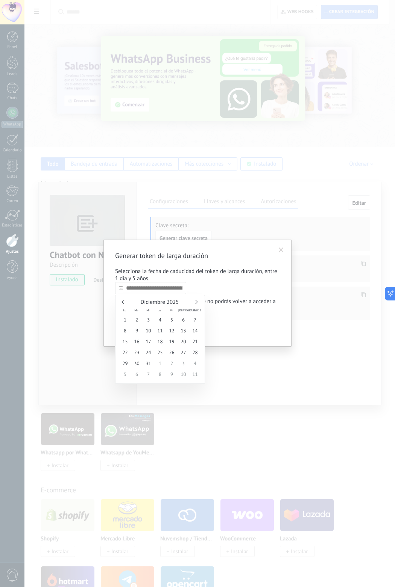
click at [195, 301] on link at bounding box center [195, 302] width 4 height 4
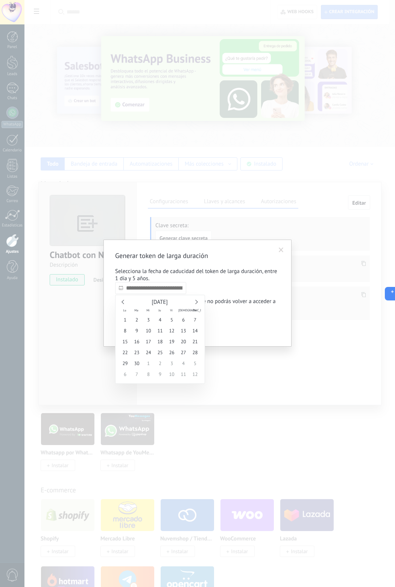
click at [195, 301] on link at bounding box center [195, 302] width 4 height 4
click at [194, 301] on link at bounding box center [195, 302] width 4 height 4
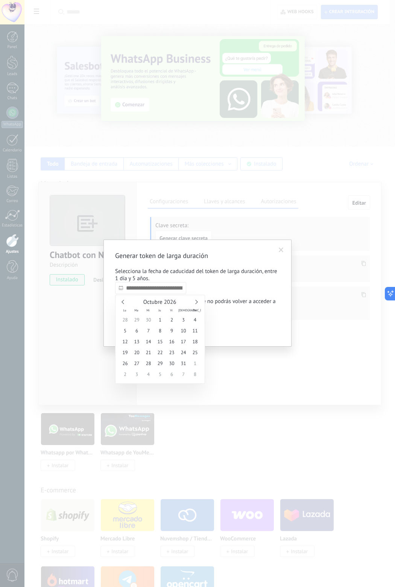
click at [193, 300] on div "Octubre 2026" at bounding box center [160, 302] width 82 height 7
click at [194, 301] on link at bounding box center [195, 302] width 4 height 4
click at [195, 301] on link at bounding box center [195, 302] width 4 height 4
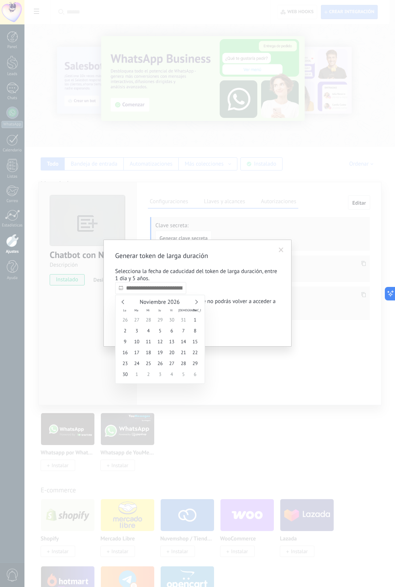
click at [195, 301] on link at bounding box center [195, 302] width 4 height 4
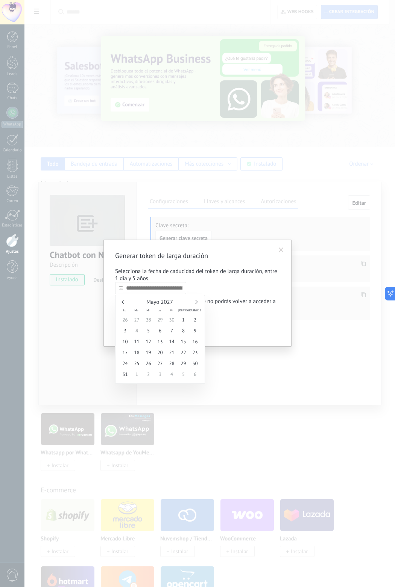
click at [195, 301] on link at bounding box center [195, 302] width 4 height 4
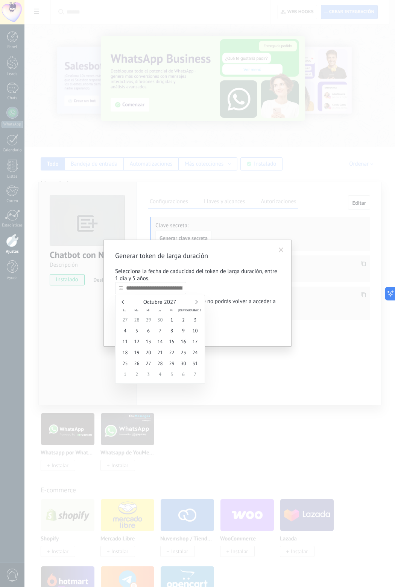
click at [195, 301] on link at bounding box center [195, 302] width 4 height 4
click at [195, 300] on link at bounding box center [195, 302] width 4 height 4
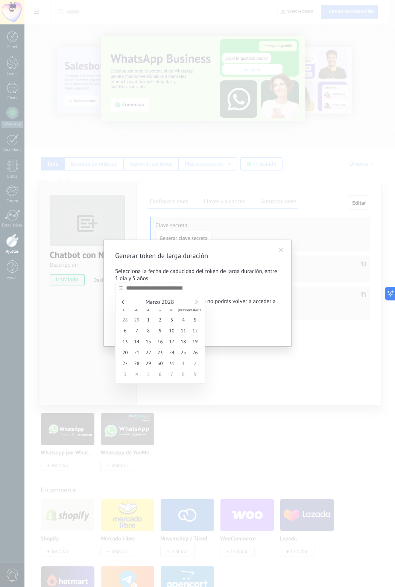
click at [195, 300] on link at bounding box center [195, 302] width 4 height 4
click at [194, 300] on div "Abril 2028" at bounding box center [160, 302] width 82 height 7
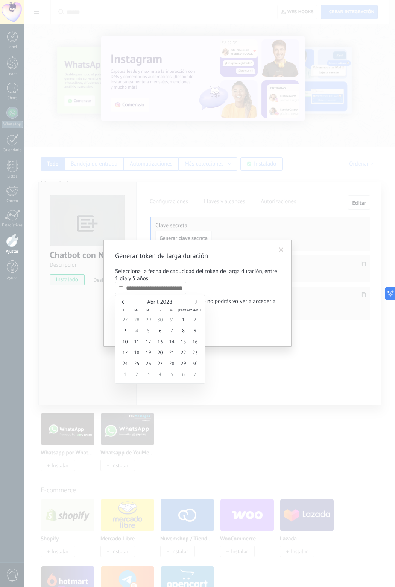
click at [194, 300] on div "Abril 2028" at bounding box center [160, 302] width 82 height 7
click at [195, 301] on link at bounding box center [195, 302] width 4 height 4
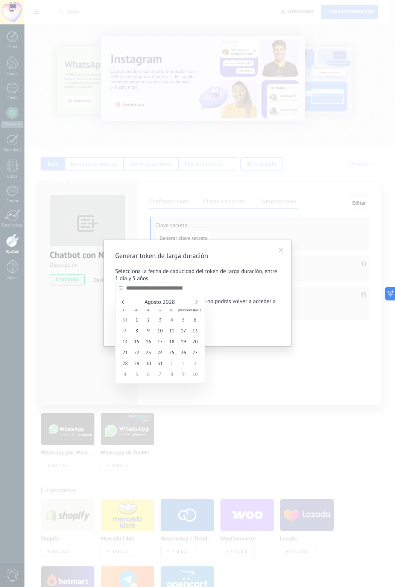
click at [195, 301] on link at bounding box center [195, 302] width 4 height 4
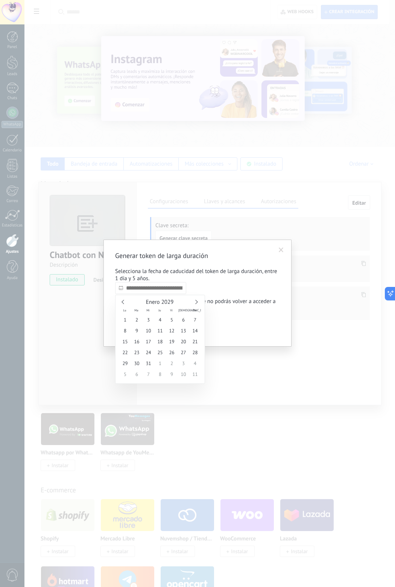
click at [195, 301] on link at bounding box center [195, 302] width 4 height 4
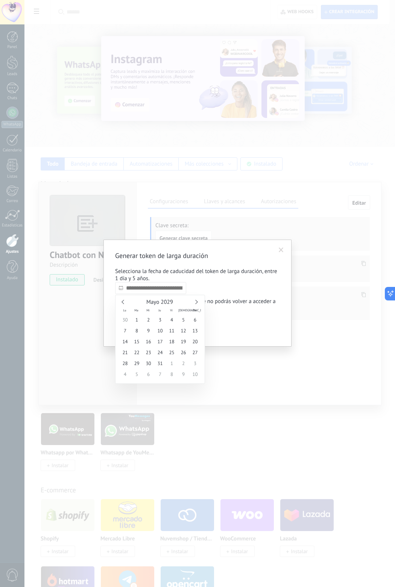
click at [195, 301] on link at bounding box center [195, 302] width 4 height 4
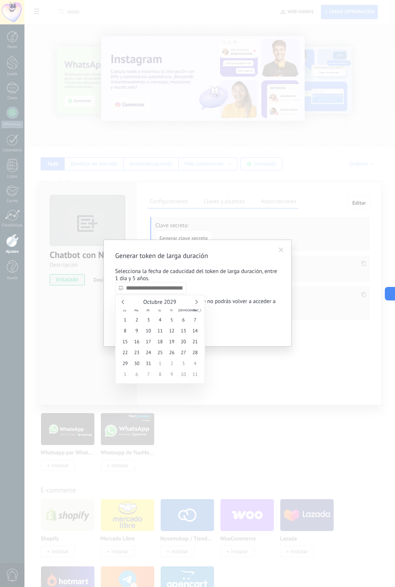
click at [195, 301] on link at bounding box center [195, 302] width 4 height 4
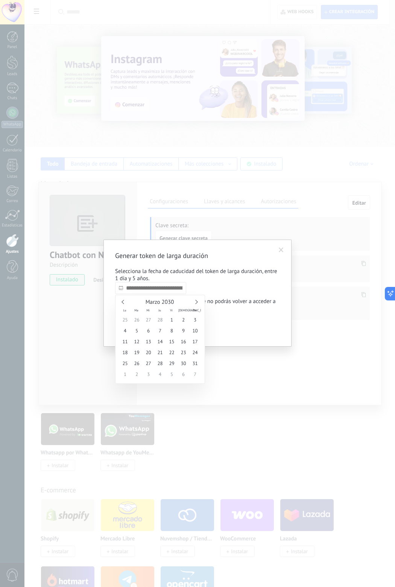
click at [164, 290] on input "text" at bounding box center [150, 288] width 71 height 12
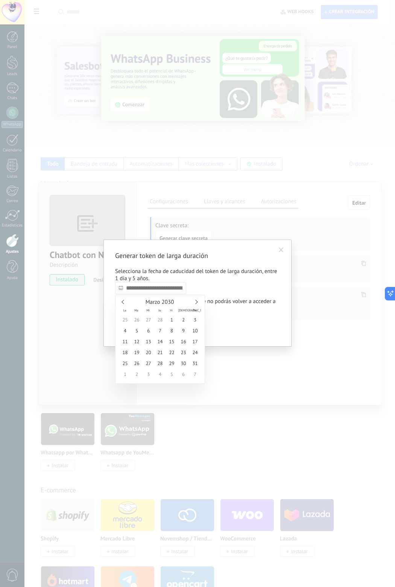
click at [122, 302] on link at bounding box center [123, 302] width 4 height 4
click at [121, 301] on div "Diciembre 2029" at bounding box center [160, 302] width 82 height 7
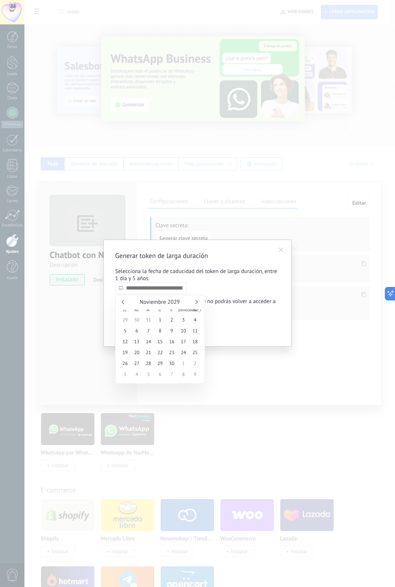
click at [124, 300] on link at bounding box center [123, 302] width 4 height 4
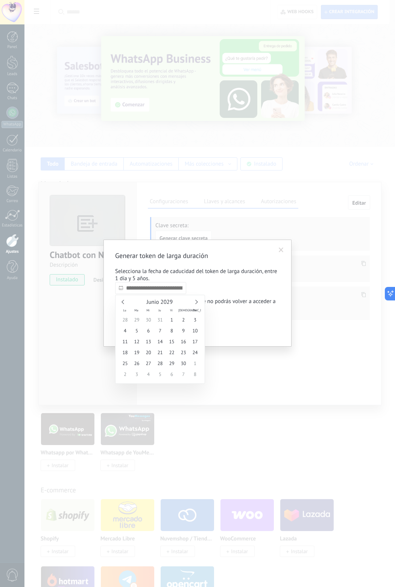
click at [124, 300] on link at bounding box center [123, 302] width 4 height 4
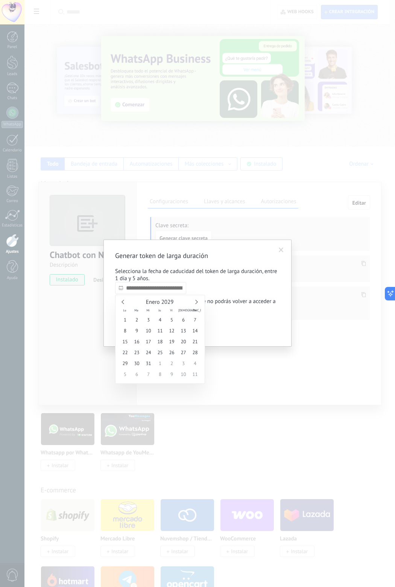
click at [124, 300] on link at bounding box center [123, 302] width 4 height 4
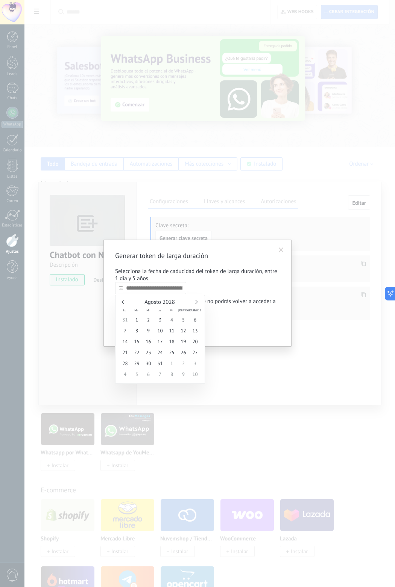
click at [124, 300] on link at bounding box center [123, 302] width 4 height 4
click at [123, 299] on div "Junio 2028" at bounding box center [160, 302] width 82 height 7
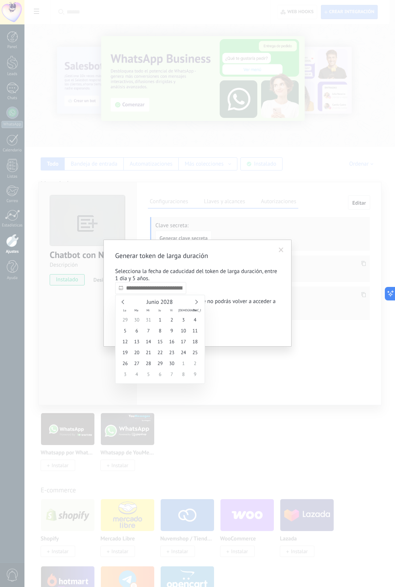
click at [123, 299] on div "Junio 2028" at bounding box center [160, 302] width 82 height 7
click at [122, 301] on div "Junio 2028" at bounding box center [160, 302] width 82 height 7
click at [122, 301] on link at bounding box center [123, 302] width 4 height 4
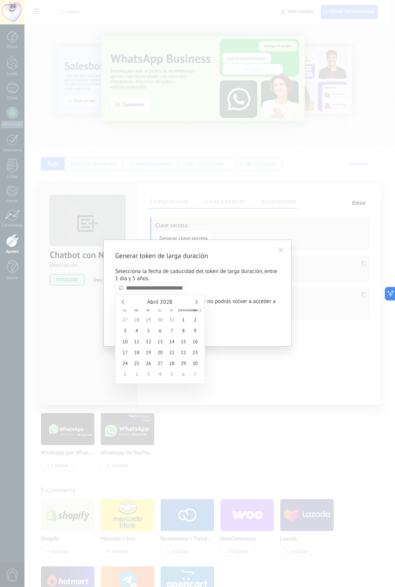
click at [122, 301] on link at bounding box center [123, 302] width 4 height 4
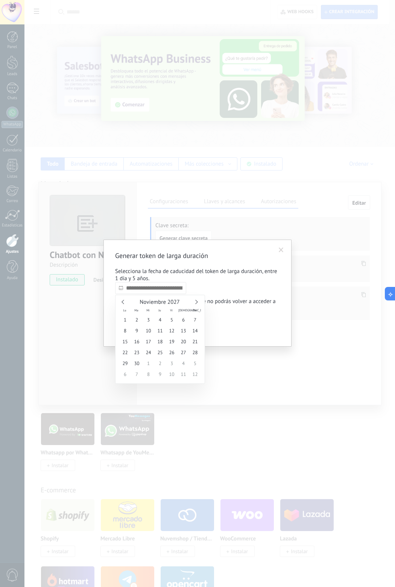
click at [122, 301] on link at bounding box center [123, 302] width 4 height 4
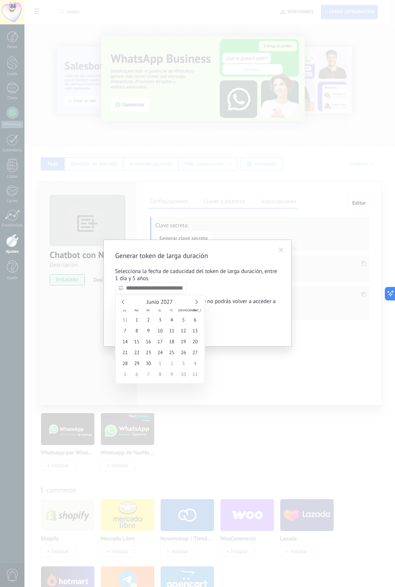
click at [122, 301] on link at bounding box center [123, 302] width 4 height 4
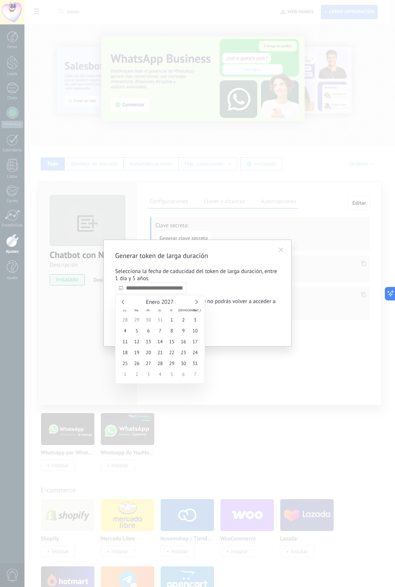
click at [122, 301] on link at bounding box center [123, 302] width 4 height 4
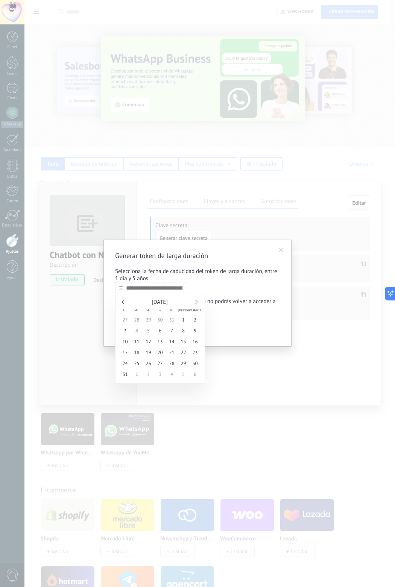
click at [122, 301] on link at bounding box center [123, 302] width 4 height 4
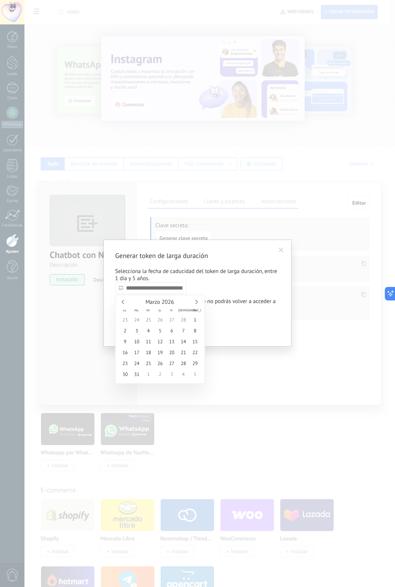
click at [122, 301] on link at bounding box center [123, 302] width 4 height 4
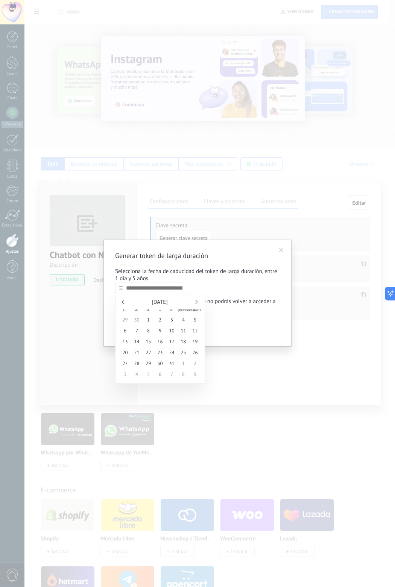
click at [122, 301] on link at bounding box center [123, 302] width 4 height 4
click at [121, 301] on div "[DATE]" at bounding box center [160, 302] width 82 height 7
type input "**********"
click at [195, 321] on span "7" at bounding box center [195, 319] width 12 height 11
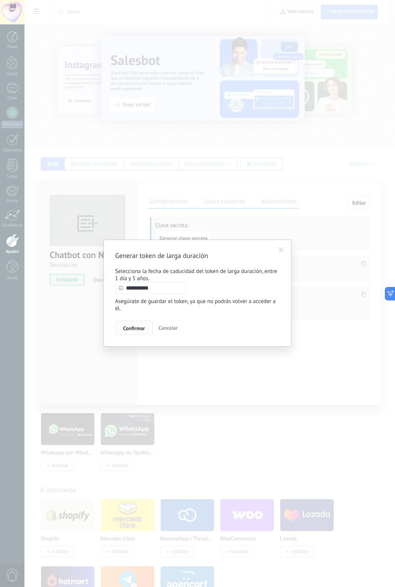
click at [136, 331] on span "Confirmar" at bounding box center [134, 328] width 22 height 5
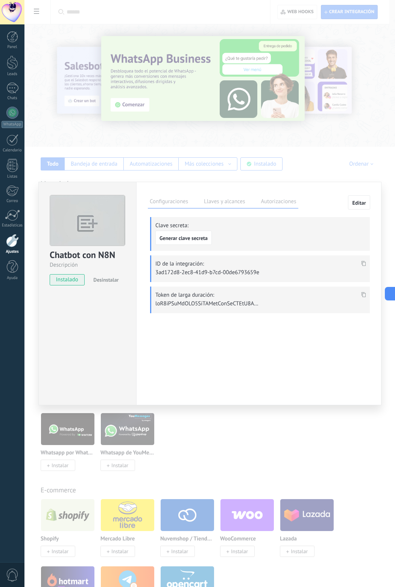
click at [362, 293] on icon at bounding box center [363, 294] width 5 height 5
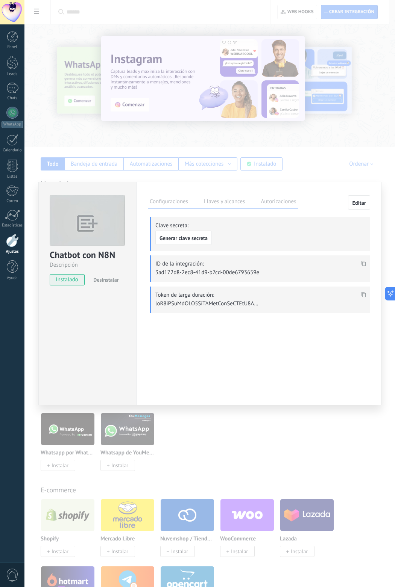
click at [361, 293] on icon at bounding box center [363, 294] width 5 height 5
click at [310, 173] on div "Chatbot con N8N Descripción instalado Desinstalar Configuraciones Llaves y alca…" at bounding box center [209, 293] width 370 height 587
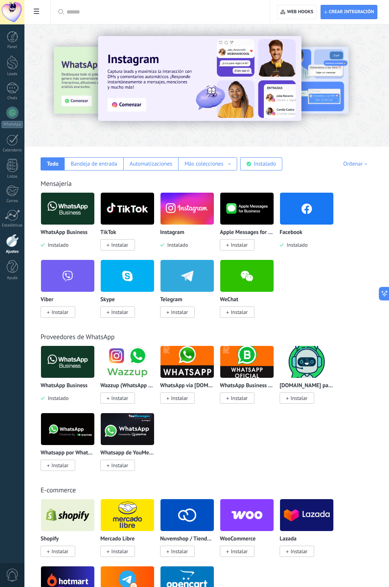
click at [12, 247] on link "Ajustes" at bounding box center [12, 244] width 24 height 20
click at [34, 15] on span at bounding box center [36, 12] width 13 height 15
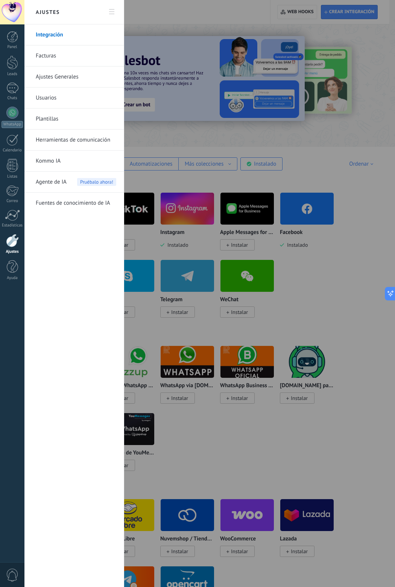
click at [183, 14] on div at bounding box center [197, 293] width 395 height 587
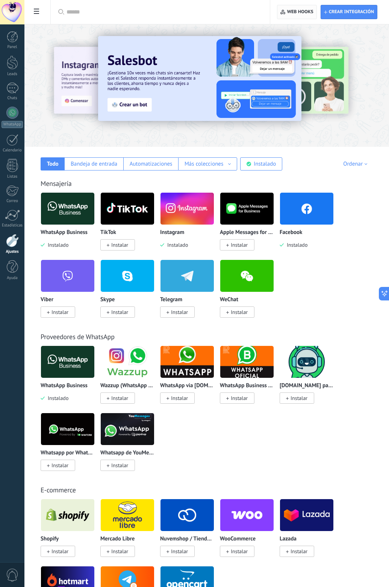
click at [300, 8] on span "Web hooks 0" at bounding box center [296, 12] width 33 height 14
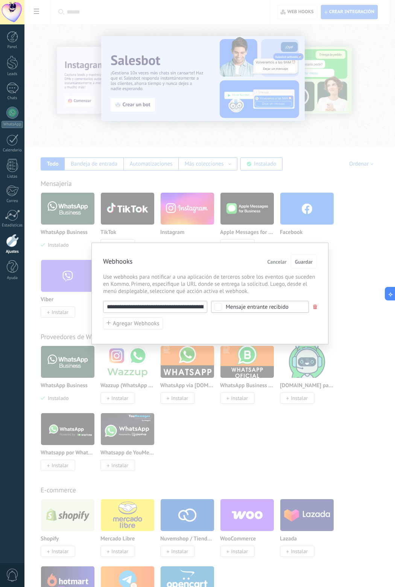
click at [146, 308] on input "**********" at bounding box center [155, 307] width 104 height 12
paste input "*****"
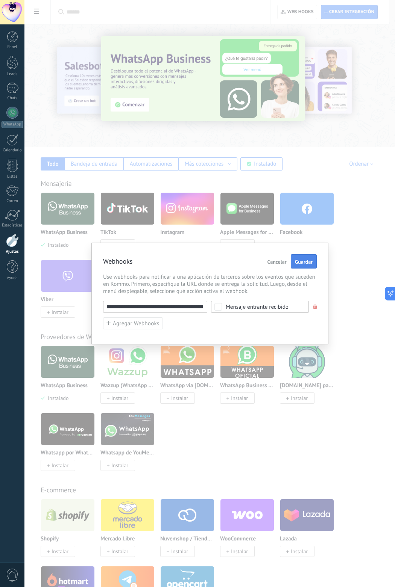
type input "**********"
click at [306, 258] on button "Guardar" at bounding box center [303, 261] width 26 height 14
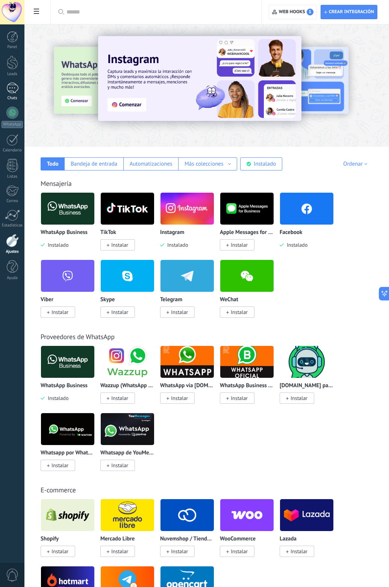
click at [11, 90] on div at bounding box center [12, 88] width 12 height 11
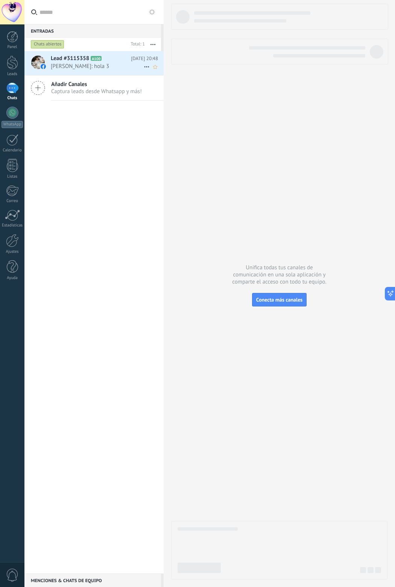
click at [95, 71] on div "Lead #3115358 A100 [DATE] 20:48 [PERSON_NAME]: hola 3" at bounding box center [107, 63] width 113 height 24
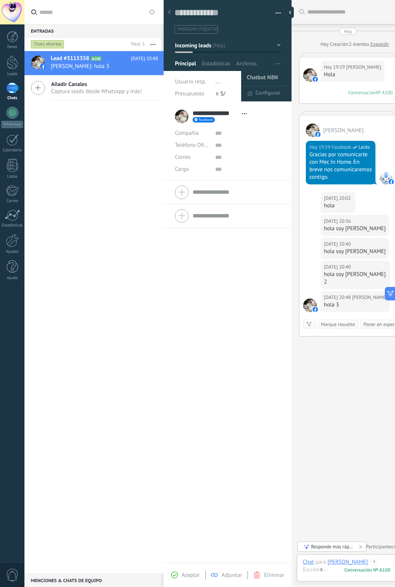
click at [261, 77] on span "Chatbot N8N" at bounding box center [261, 78] width 31 height 15
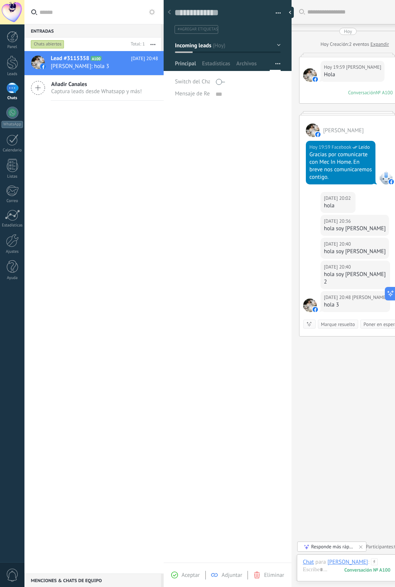
click at [183, 63] on span "Principal" at bounding box center [185, 65] width 21 height 11
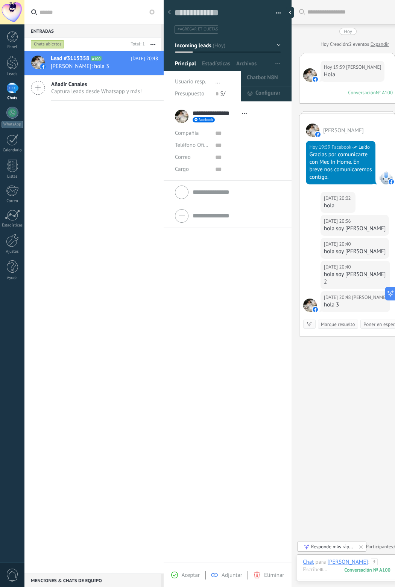
click at [277, 59] on button "button" at bounding box center [277, 64] width 11 height 14
click at [265, 73] on span "Chatbot N8N" at bounding box center [261, 78] width 31 height 15
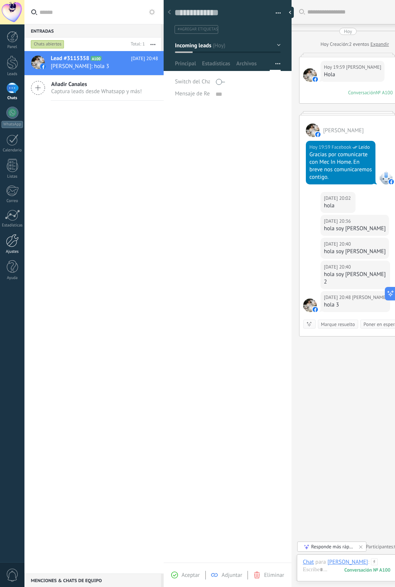
click at [8, 248] on link "Ajustes" at bounding box center [12, 244] width 24 height 20
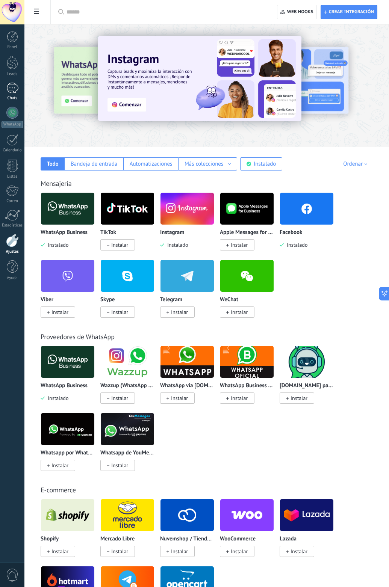
click at [12, 94] on link "Chats" at bounding box center [12, 92] width 24 height 18
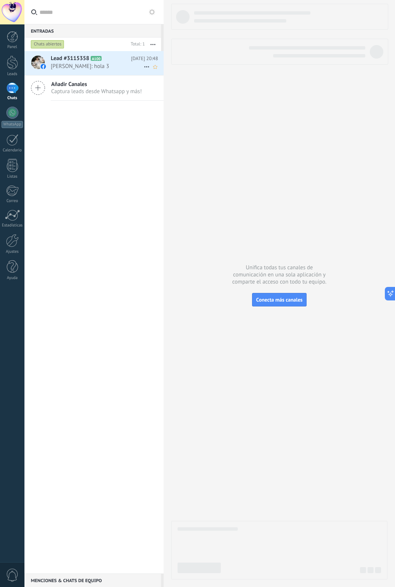
click at [118, 68] on span "[PERSON_NAME]: hola 3" at bounding box center [97, 66] width 93 height 7
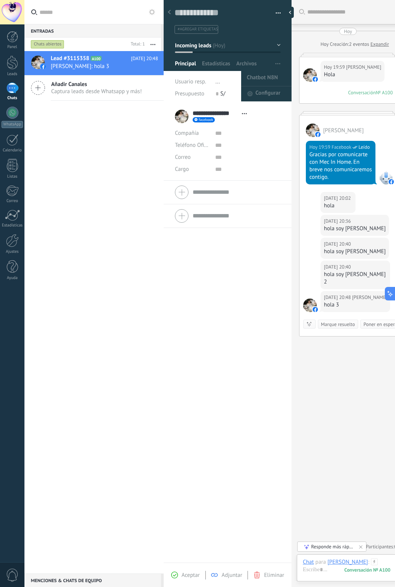
click at [279, 65] on button "button" at bounding box center [277, 64] width 11 height 14
click at [257, 80] on span "Chatbot N8N" at bounding box center [261, 78] width 31 height 15
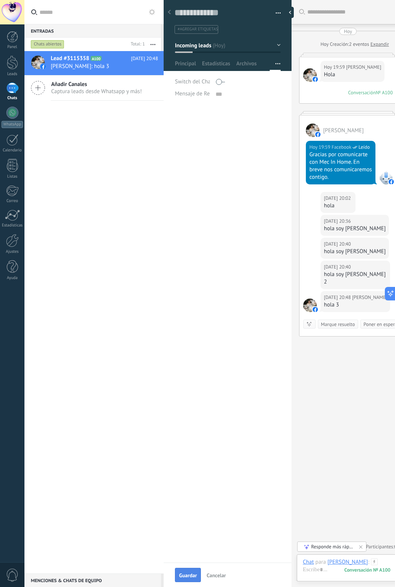
click at [196, 569] on button "Guardar" at bounding box center [188, 575] width 26 height 14
click at [197, 82] on span "Switch del Chatbot N8N" at bounding box center [204, 82] width 58 height 6
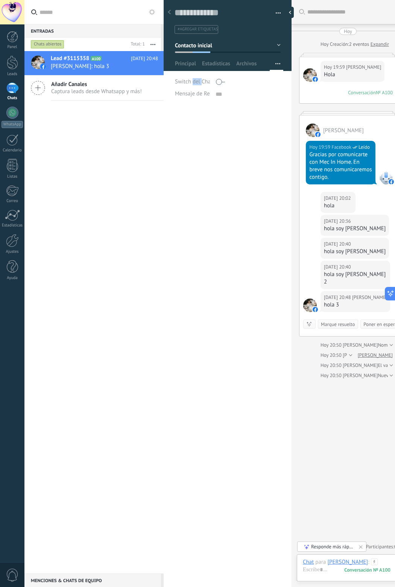
click at [197, 82] on span "Switch del Chatbot N8N" at bounding box center [204, 82] width 58 height 6
copy div "Switch del Chatbot N8N"
click at [228, 278] on div "**********" at bounding box center [227, 347] width 128 height 481
click at [220, 86] on span at bounding box center [220, 82] width 9 height 12
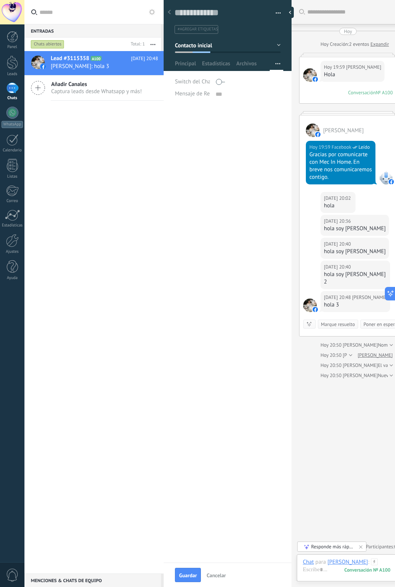
click at [220, 85] on span at bounding box center [220, 82] width 9 height 12
click at [228, 374] on div "**********" at bounding box center [227, 335] width 128 height 456
click at [224, 571] on button "Cancelar" at bounding box center [215, 575] width 25 height 12
click at [12, 242] on div at bounding box center [12, 240] width 13 height 13
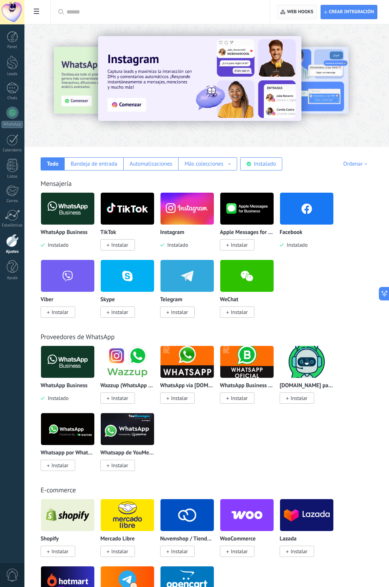
click at [286, 15] on span "Web hooks 0" at bounding box center [296, 12] width 33 height 14
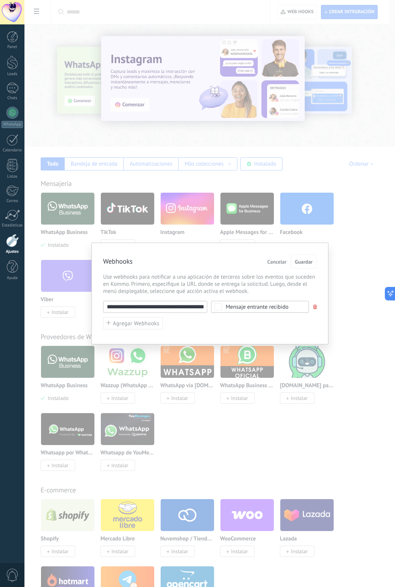
click at [283, 263] on span "Cancelar" at bounding box center [276, 261] width 19 height 5
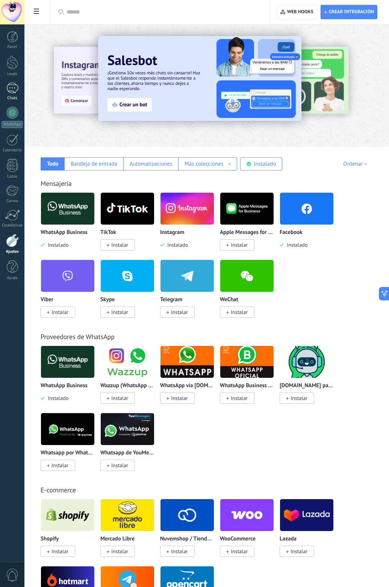
click at [14, 89] on div at bounding box center [12, 88] width 12 height 11
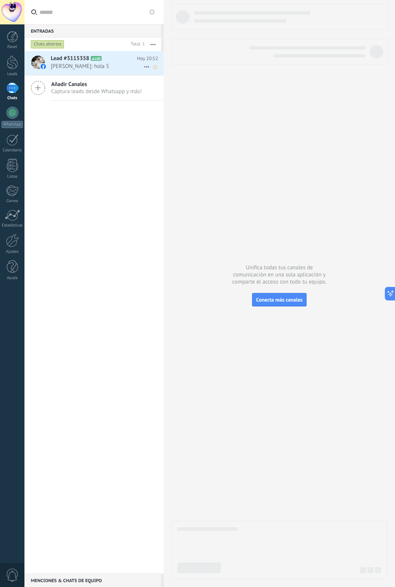
click at [100, 65] on span "[PERSON_NAME]: hola 5" at bounding box center [97, 66] width 93 height 7
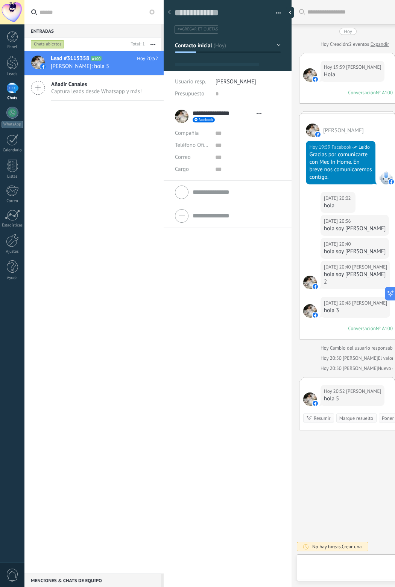
type textarea "**********"
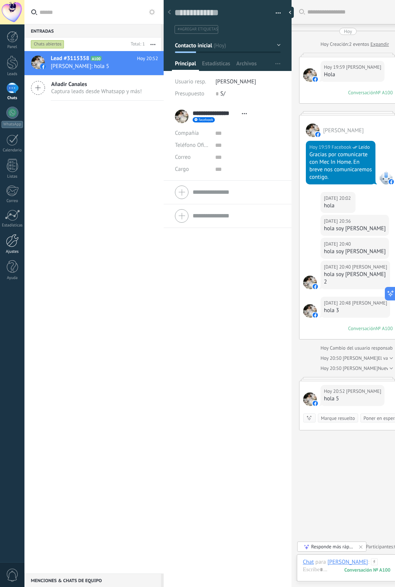
click at [7, 246] on div at bounding box center [12, 240] width 13 height 13
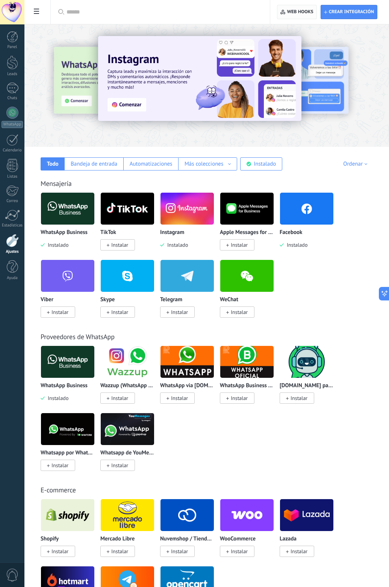
click at [293, 13] on span "Web hooks 0" at bounding box center [300, 12] width 26 height 6
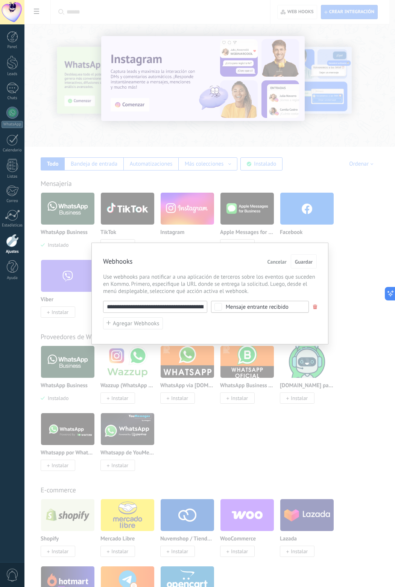
click at [341, 272] on div "**********" at bounding box center [209, 293] width 370 height 587
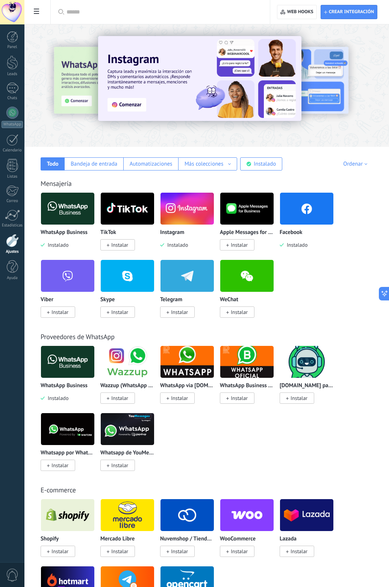
click at [32, 8] on span at bounding box center [36, 12] width 13 height 15
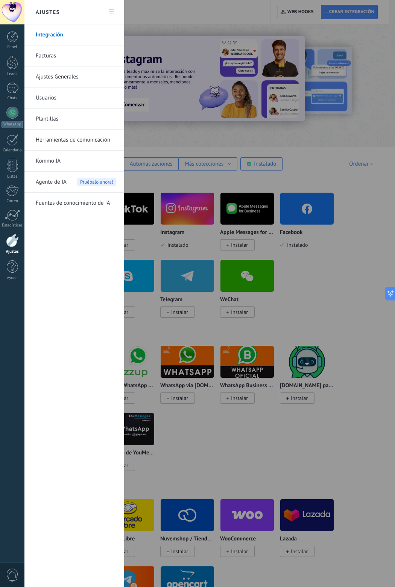
click at [54, 38] on link "Integración" at bounding box center [76, 34] width 80 height 21
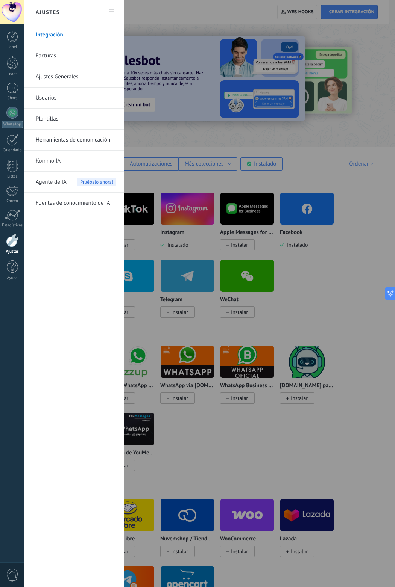
click at [69, 141] on link "Herramientas de comunicación" at bounding box center [76, 140] width 80 height 21
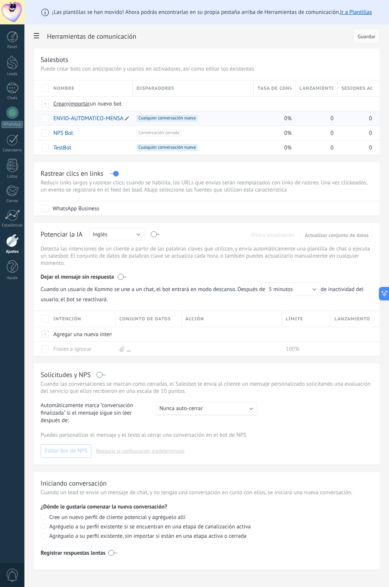
click at [105, 119] on link "ENVIO-AUTOMATICO-MENSAJE" at bounding box center [90, 118] width 74 height 7
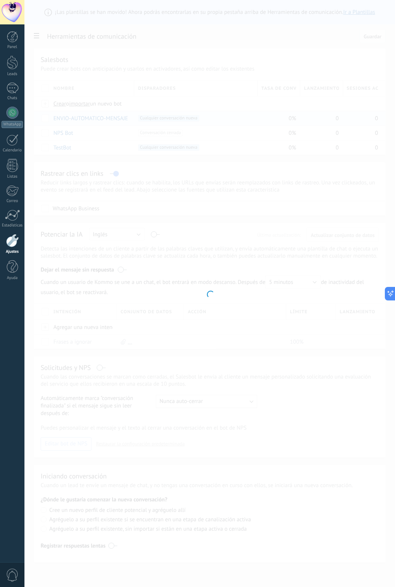
type input "**********"
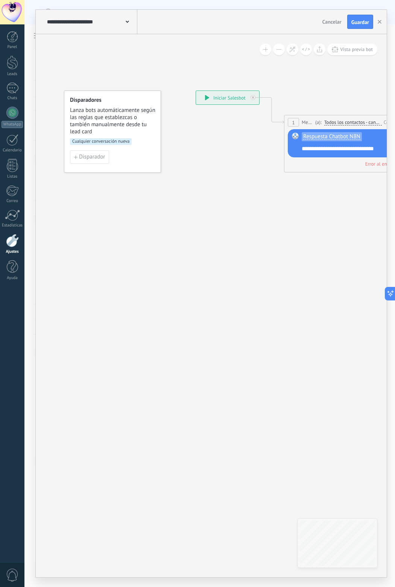
drag, startPoint x: 245, startPoint y: 221, endPoint x: 194, endPoint y: 210, distance: 51.7
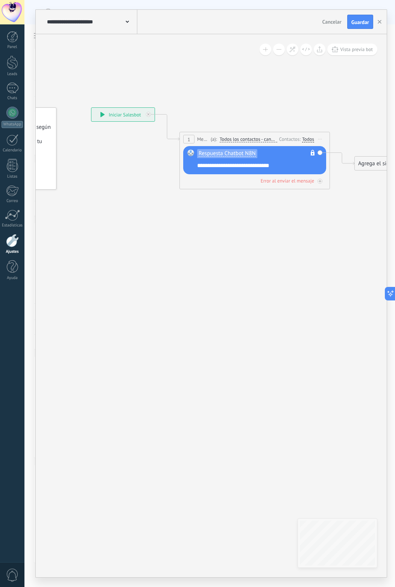
drag, startPoint x: 328, startPoint y: 202, endPoint x: 223, endPoint y: 219, distance: 105.8
click at [223, 219] on icon at bounding box center [243, 149] width 680 height 458
click at [379, 21] on icon "button" at bounding box center [379, 22] width 4 height 4
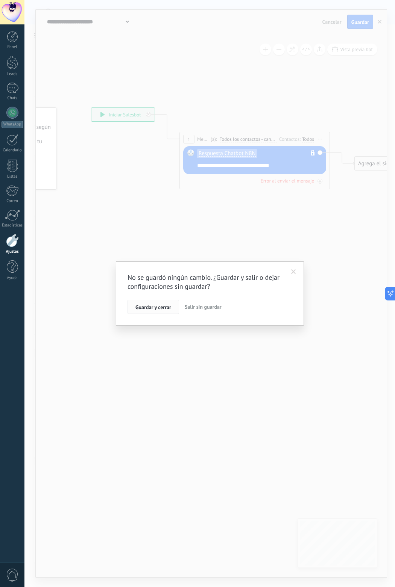
click at [160, 309] on span "Guardar y cerrar" at bounding box center [153, 307] width 36 height 5
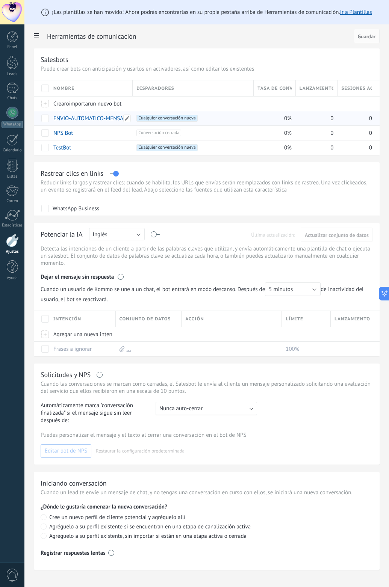
click at [103, 116] on link "ENVIO-AUTOMATICO-MENSAJE" at bounding box center [90, 118] width 74 height 7
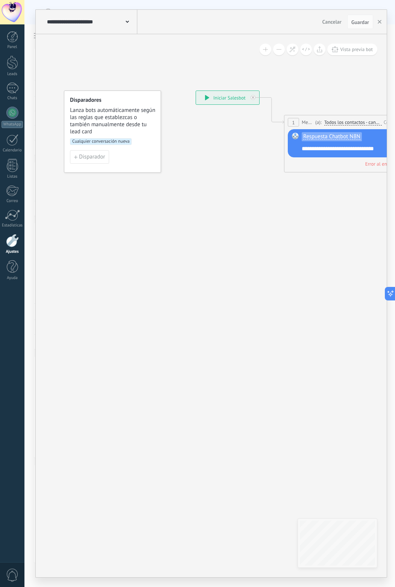
drag, startPoint x: 288, startPoint y: 204, endPoint x: 261, endPoint y: 204, distance: 26.7
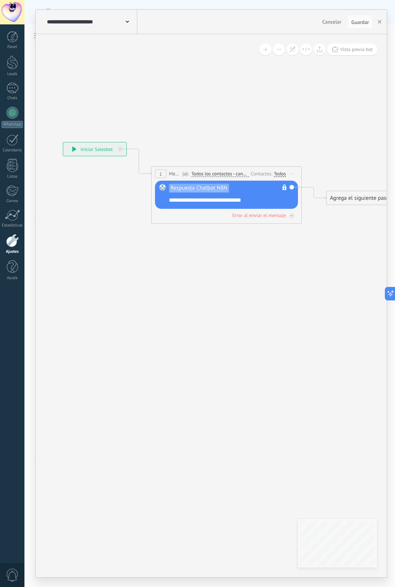
drag, startPoint x: 277, startPoint y: 215, endPoint x: 144, endPoint y: 266, distance: 142.3
click at [144, 266] on icon at bounding box center [215, 183] width 680 height 458
click at [378, 22] on icon "button" at bounding box center [379, 22] width 4 height 4
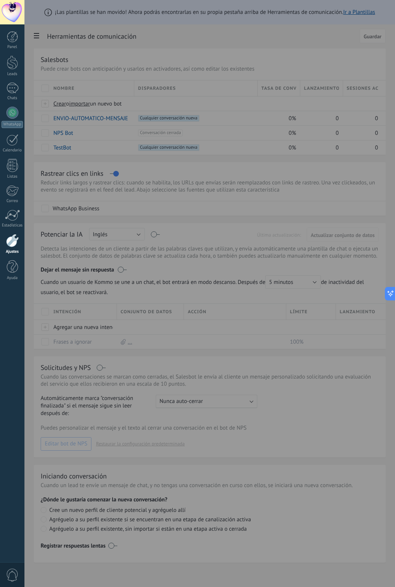
click at [34, 16] on div at bounding box center [221, 293] width 395 height 587
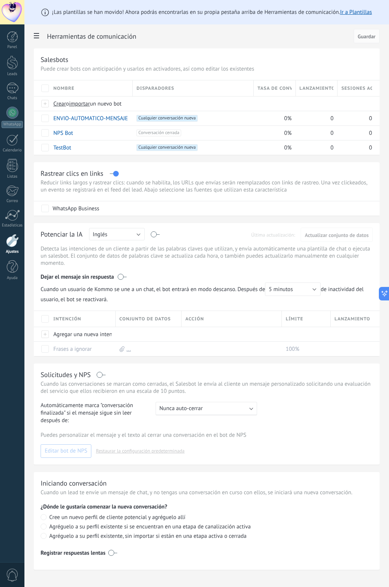
click at [39, 32] on span at bounding box center [36, 36] width 13 height 15
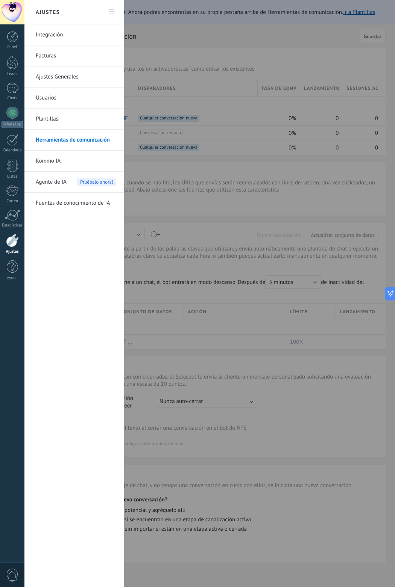
click at [72, 35] on link "Integración" at bounding box center [76, 34] width 80 height 21
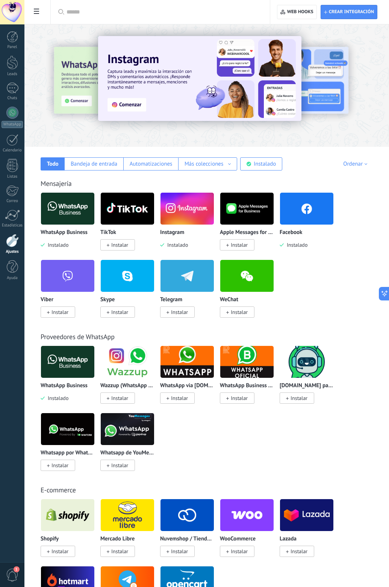
click at [40, 17] on span at bounding box center [36, 12] width 13 height 15
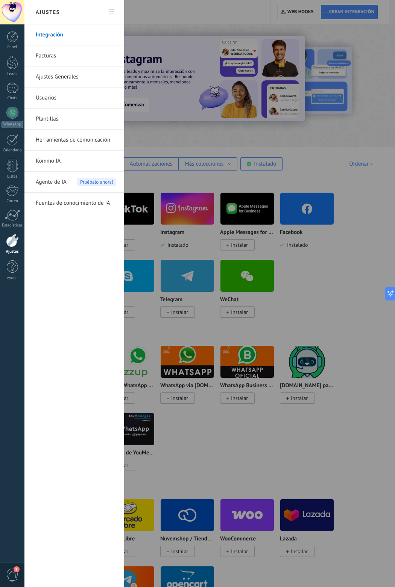
click at [63, 142] on link "Herramientas de comunicación" at bounding box center [76, 140] width 80 height 21
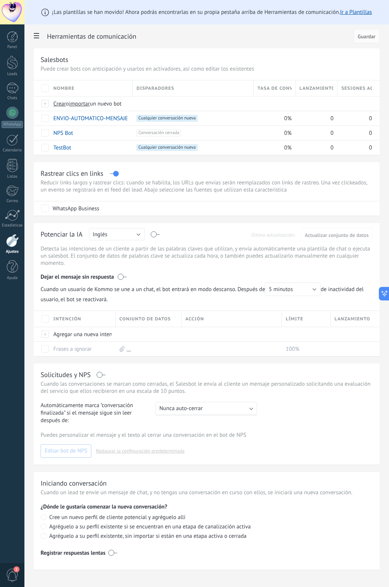
type textarea "**********"
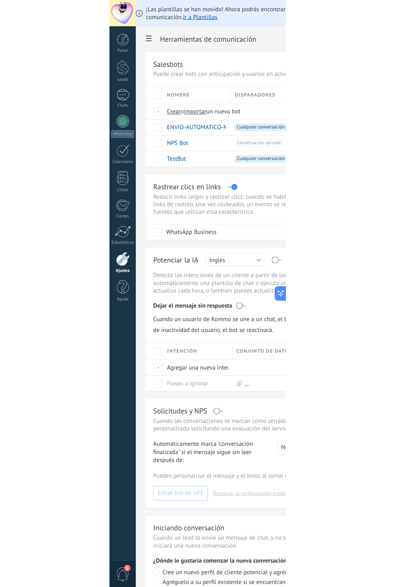
scroll to position [7, 0]
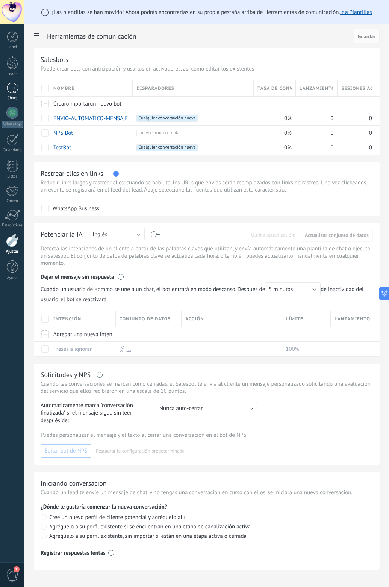
click at [15, 91] on div at bounding box center [12, 88] width 12 height 11
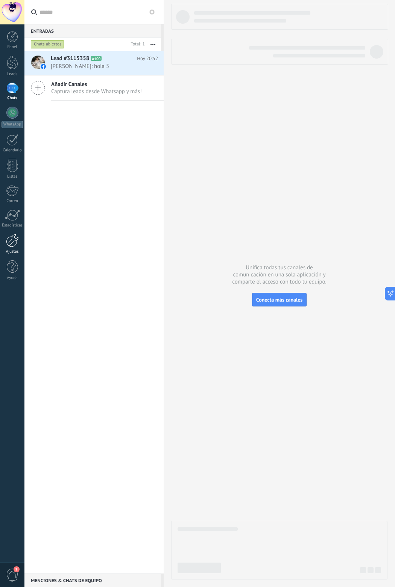
click at [10, 251] on div "Ajustes" at bounding box center [13, 251] width 22 height 5
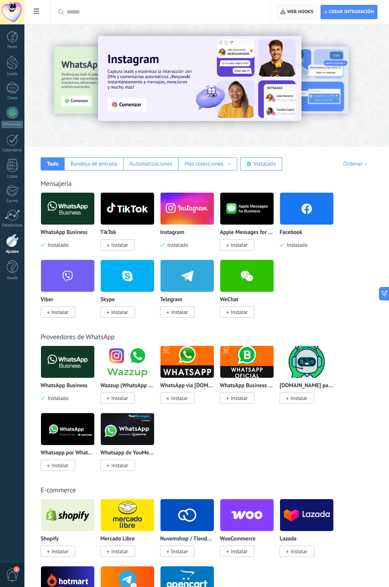
click at [296, 15] on span "Web hooks 0" at bounding box center [296, 12] width 33 height 14
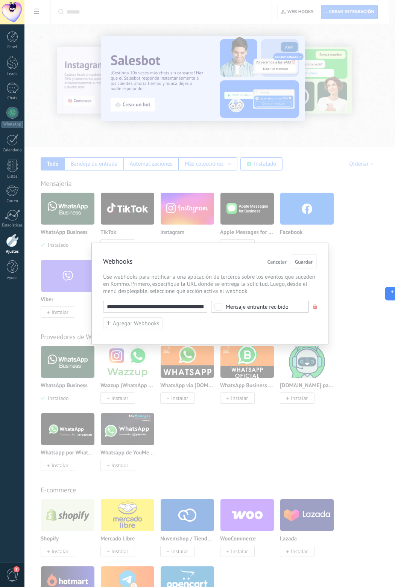
click at [133, 301] on input "**********" at bounding box center [155, 307] width 104 height 12
paste input "text"
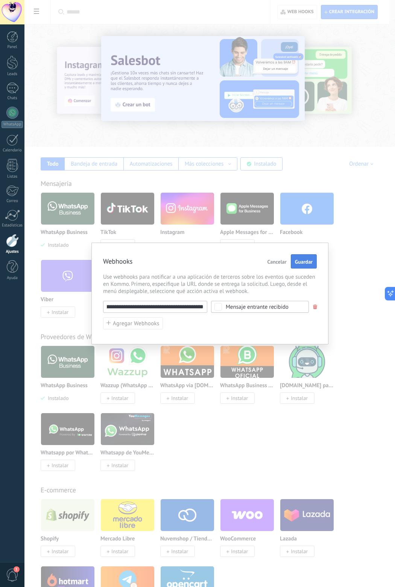
type input "**********"
click at [300, 263] on span "Guardar" at bounding box center [304, 261] width 18 height 5
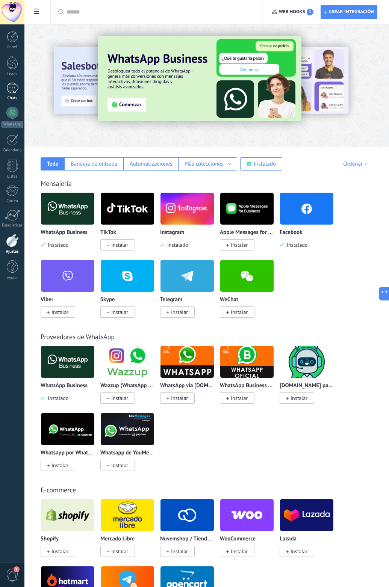
click at [11, 94] on link "Chats" at bounding box center [12, 92] width 24 height 18
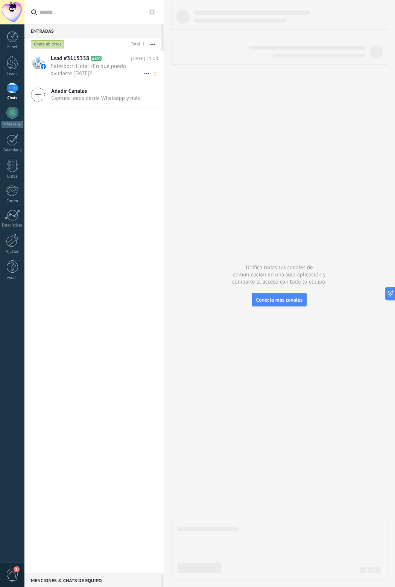
click at [108, 71] on span "Salesbot: ¡Hola! ¿En qué puedo ayudarte [DATE]?" at bounding box center [97, 70] width 93 height 14
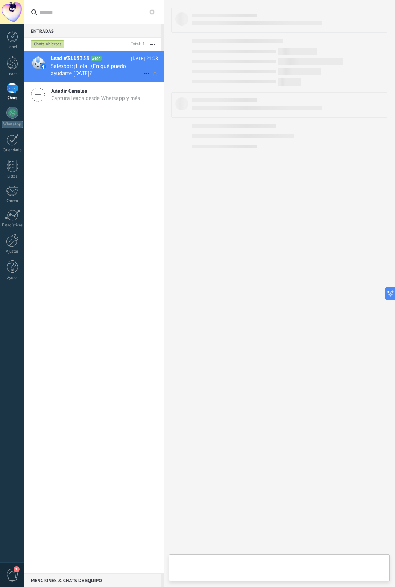
type textarea "**********"
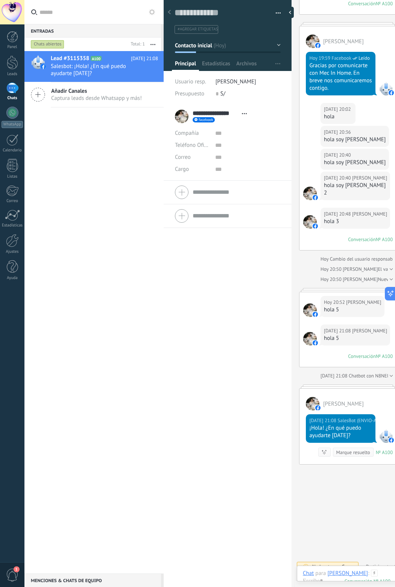
scroll to position [88, 0]
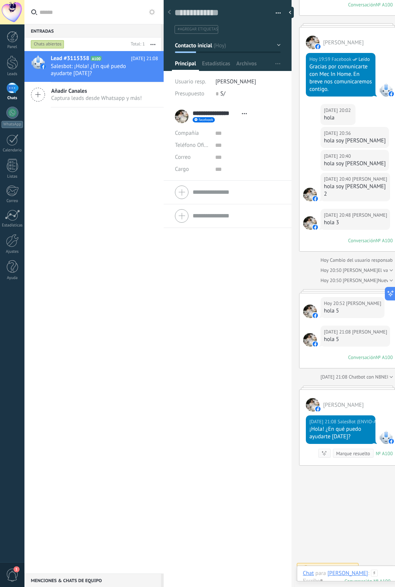
drag, startPoint x: 311, startPoint y: 500, endPoint x: 258, endPoint y: 493, distance: 53.5
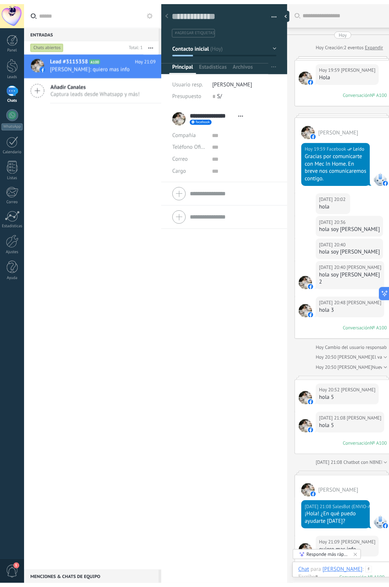
scroll to position [11, 0]
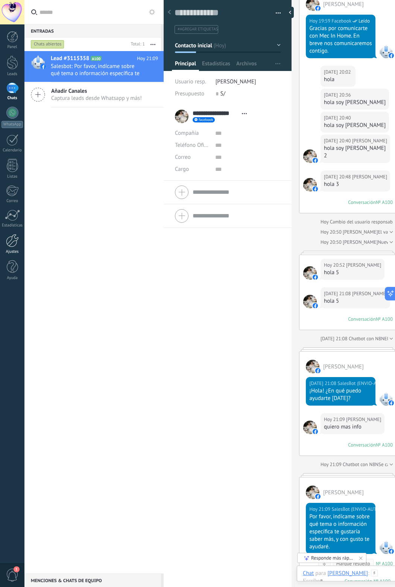
click at [9, 248] on link "Ajustes" at bounding box center [12, 244] width 24 height 20
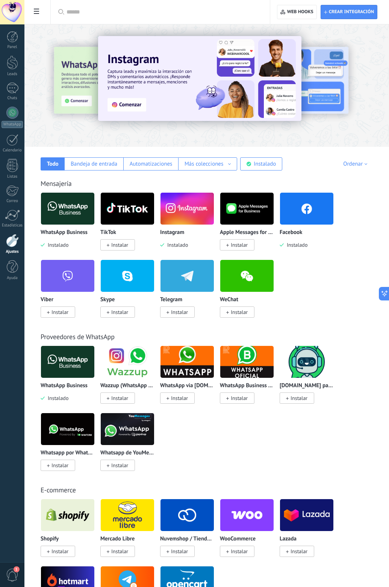
click at [40, 13] on span at bounding box center [36, 12] width 13 height 15
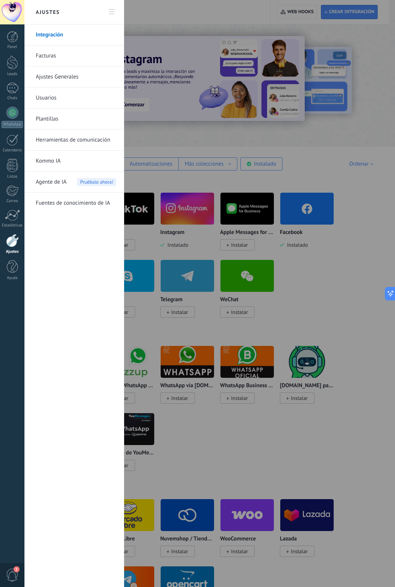
click at [67, 136] on link "Herramientas de comunicación" at bounding box center [76, 140] width 80 height 21
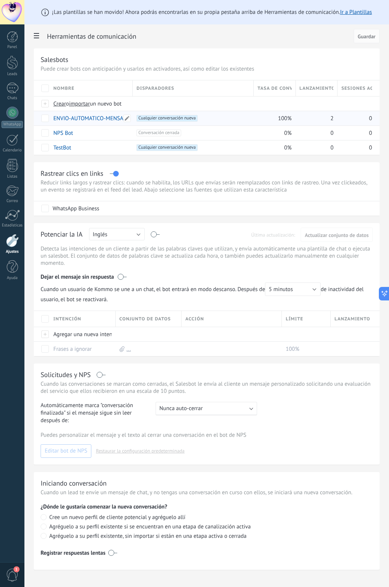
click at [91, 116] on link "ENVIO-AUTOMATICO-MENSAJE" at bounding box center [90, 118] width 74 height 7
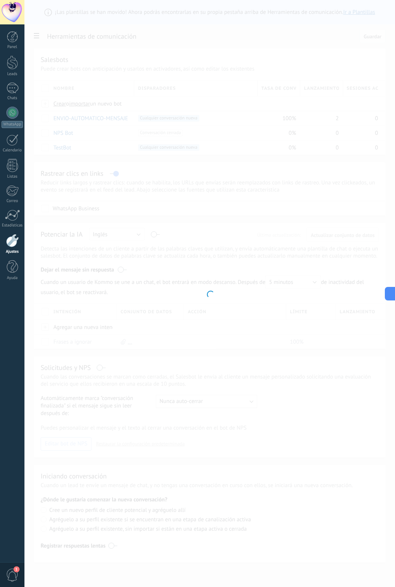
type input "**********"
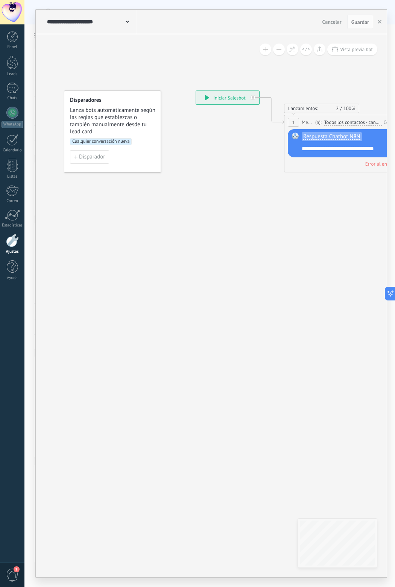
drag, startPoint x: 309, startPoint y: 250, endPoint x: 193, endPoint y: 249, distance: 115.3
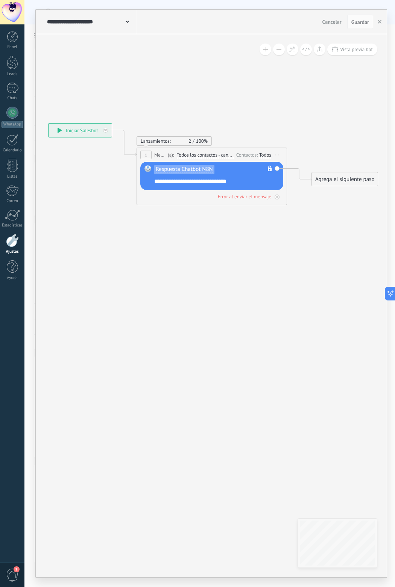
drag, startPoint x: 275, startPoint y: 213, endPoint x: 127, endPoint y: 246, distance: 152.0
click at [127, 246] on icon at bounding box center [200, 164] width 680 height 458
drag, startPoint x: 115, startPoint y: 242, endPoint x: 172, endPoint y: 244, distance: 57.5
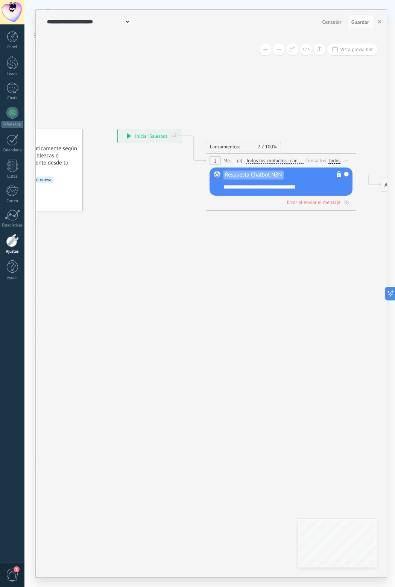
drag, startPoint x: 128, startPoint y: 180, endPoint x: 216, endPoint y: 188, distance: 88.2
click at [216, 188] on icon at bounding box center [269, 170] width 680 height 458
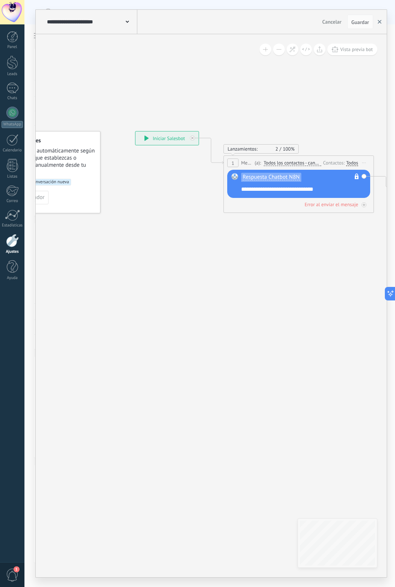
click at [378, 22] on icon "button" at bounding box center [379, 22] width 4 height 4
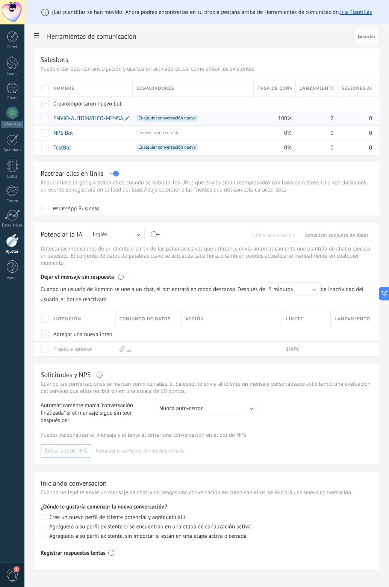
click at [67, 118] on link "ENVIO-AUTOMATICO-MENSAJE" at bounding box center [90, 118] width 74 height 7
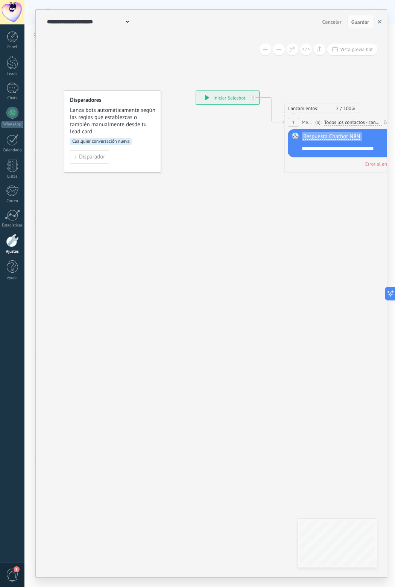
click at [378, 23] on icon "button" at bounding box center [379, 22] width 4 height 4
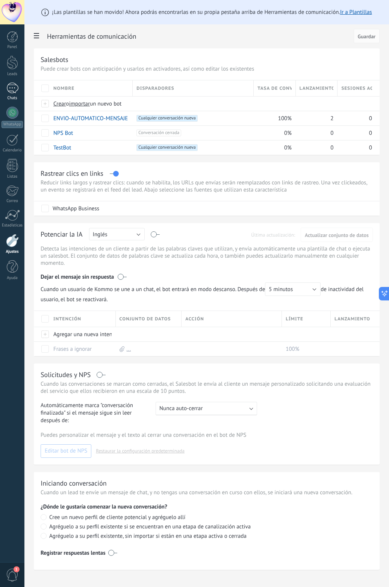
click at [16, 94] on link "Chats" at bounding box center [12, 92] width 24 height 18
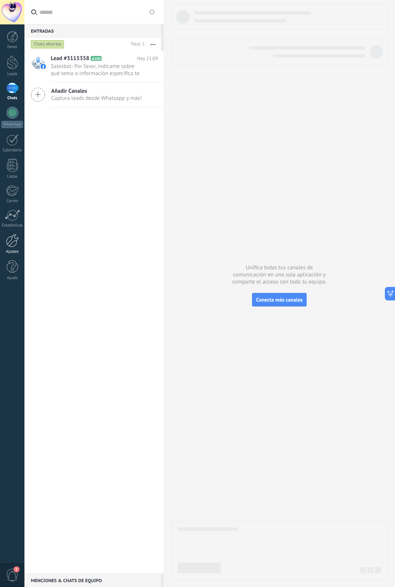
click at [13, 236] on div at bounding box center [12, 240] width 13 height 13
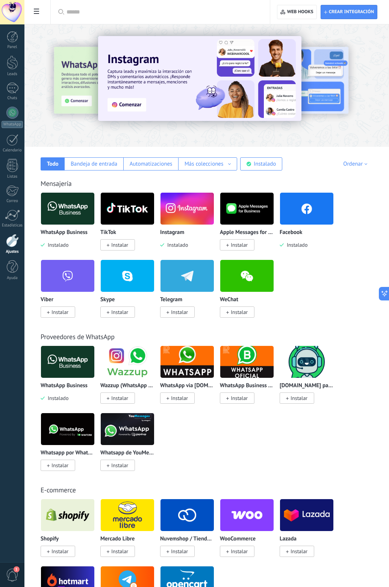
click at [36, 15] on span at bounding box center [36, 12] width 13 height 15
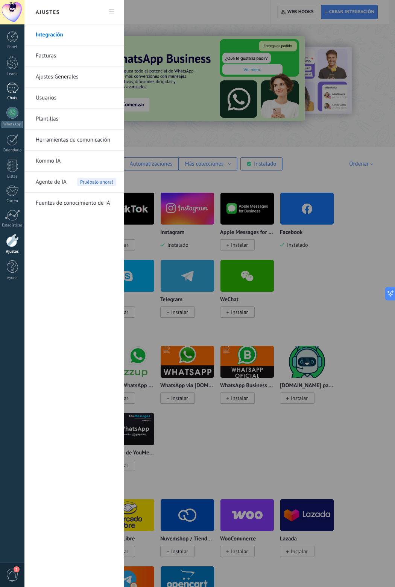
click at [11, 90] on div at bounding box center [12, 88] width 12 height 11
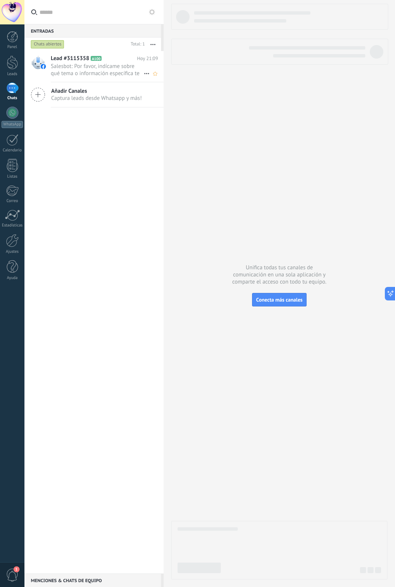
click at [65, 70] on span "Salesbot: Por favor, indícame sobre qué tema o información específica te gustar…" at bounding box center [97, 70] width 93 height 14
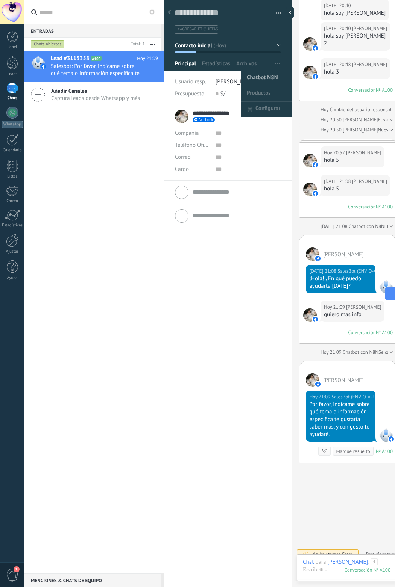
click at [269, 79] on span "Chatbot N8N" at bounding box center [261, 78] width 31 height 15
type textarea "**********"
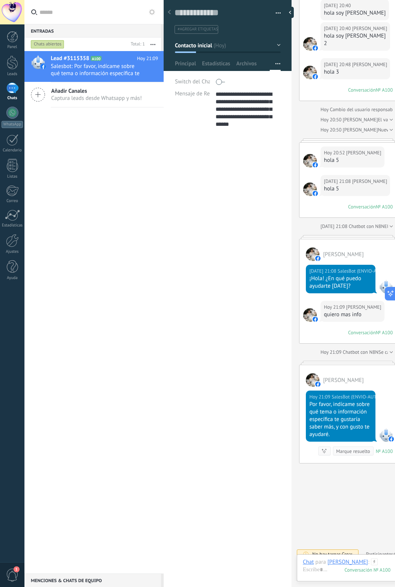
click at [181, 223] on div "**********" at bounding box center [227, 361] width 128 height 452
click at [14, 242] on div at bounding box center [12, 240] width 13 height 13
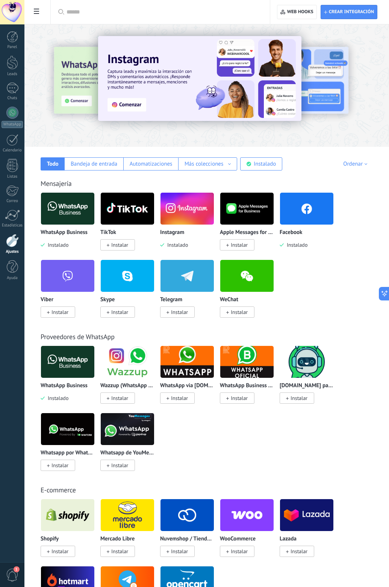
click at [37, 11] on use at bounding box center [36, 11] width 5 height 5
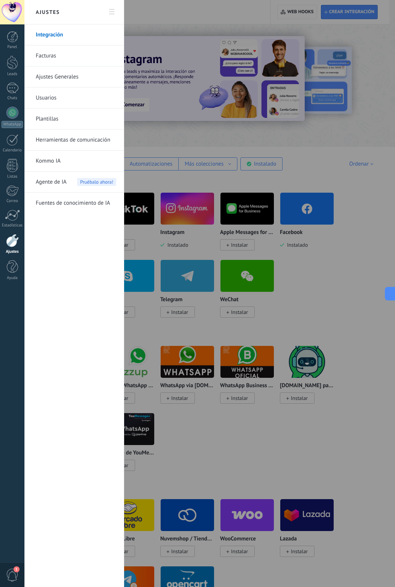
click at [62, 136] on link "Herramientas de comunicación" at bounding box center [76, 140] width 80 height 21
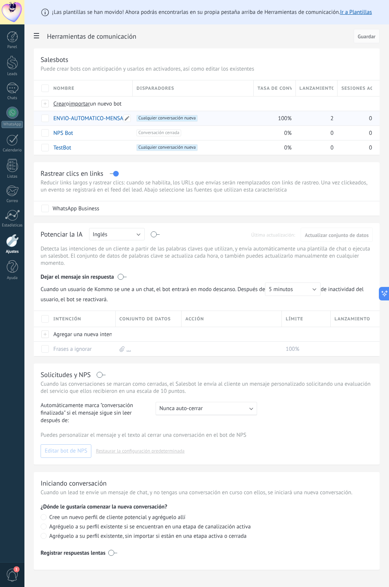
click at [71, 120] on link "ENVIO-AUTOMATICO-MENSAJE" at bounding box center [90, 118] width 74 height 7
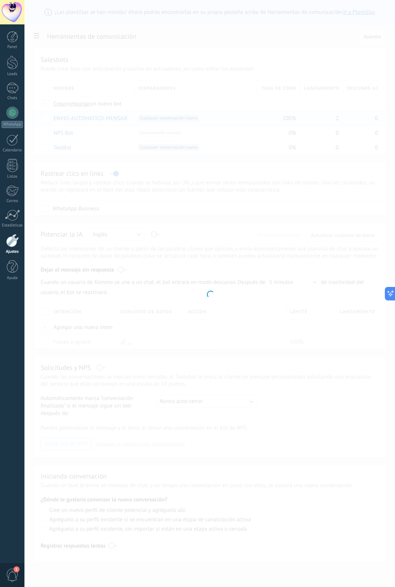
type input "**********"
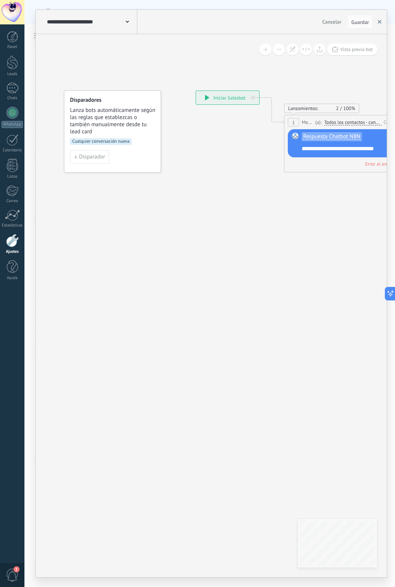
click at [382, 22] on button "button" at bounding box center [378, 22] width 11 height 14
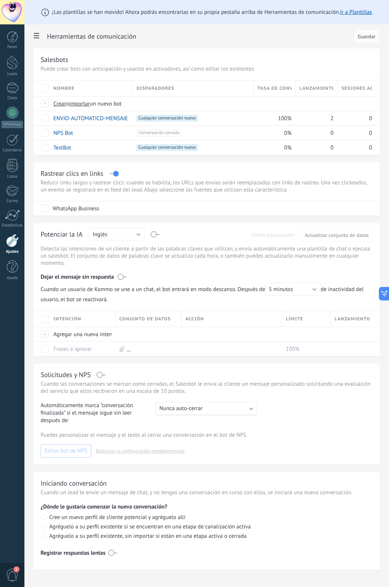
click at [39, 31] on span at bounding box center [36, 36] width 13 height 15
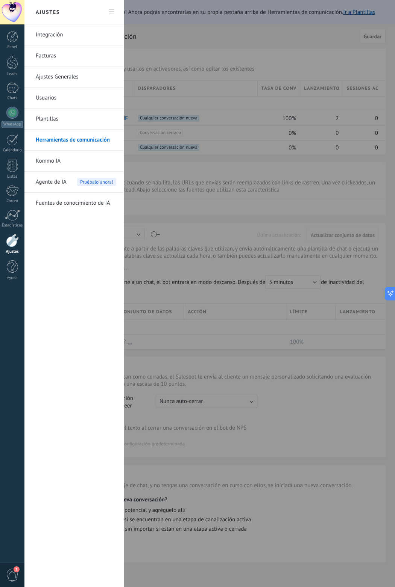
click at [55, 118] on link "Plantillas" at bounding box center [76, 119] width 80 height 21
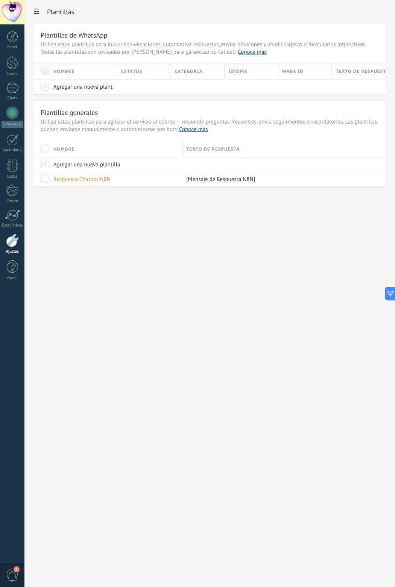
click at [185, 224] on div "Ajustes Integración Facturas Ajustes Generales Usuarios Plantillas Herramientas…" at bounding box center [209, 293] width 370 height 587
click at [146, 256] on div "Ajustes Integración Facturas Ajustes Generales Usuarios Plantillas Herramientas…" at bounding box center [209, 293] width 370 height 587
